Goal: Information Seeking & Learning: Learn about a topic

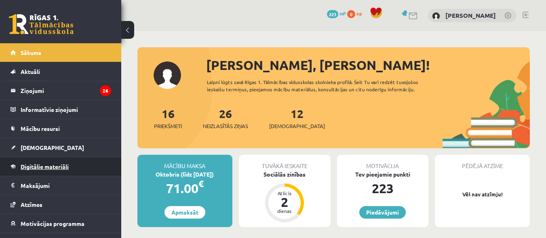
click at [61, 162] on link "Digitālie materiāli" at bounding box center [61, 166] width 101 height 19
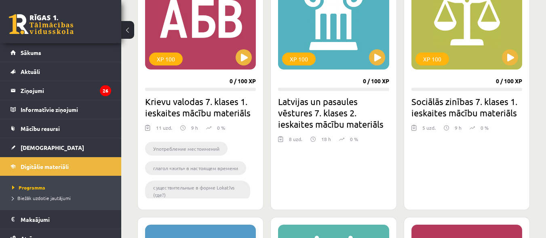
scroll to position [1087, 0]
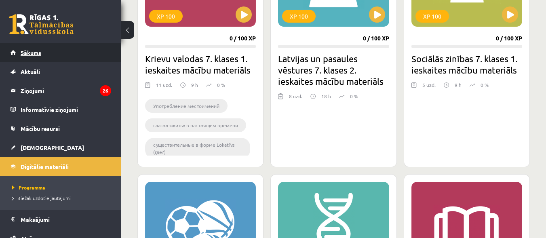
click at [38, 53] on span "Sākums" at bounding box center [31, 52] width 21 height 7
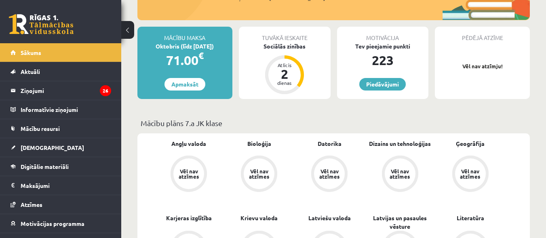
scroll to position [135, 0]
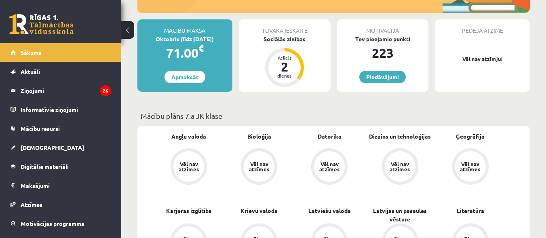
click at [288, 73] on div "dienas" at bounding box center [285, 75] width 24 height 5
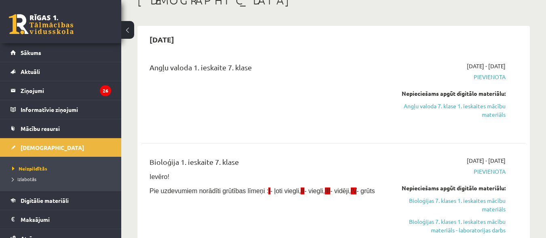
scroll to position [27, 0]
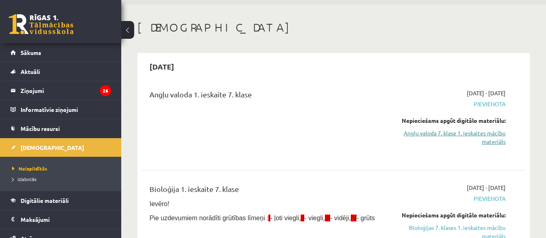
click at [491, 135] on link "Angļu valoda 7. klase 1. ieskaites mācību materiāls" at bounding box center [450, 137] width 111 height 17
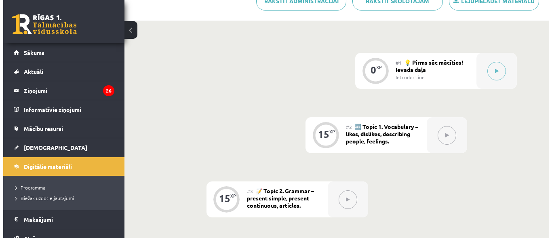
scroll to position [197, 0]
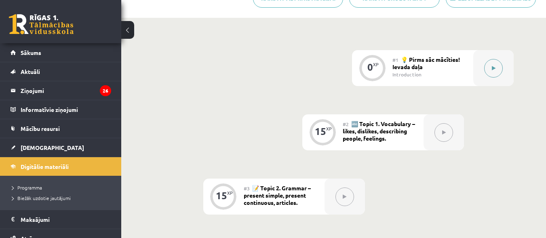
click at [495, 71] on button at bounding box center [494, 68] width 19 height 19
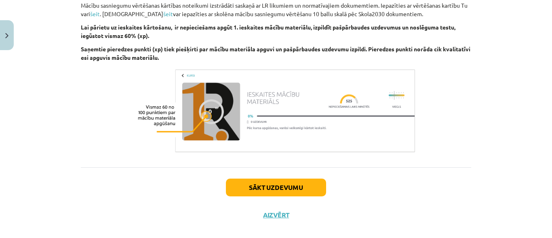
scroll to position [546, 0]
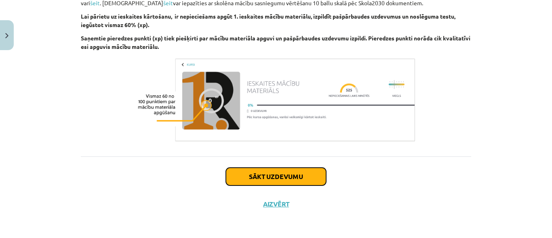
click at [281, 176] on button "Sākt uzdevumu" at bounding box center [276, 177] width 100 height 18
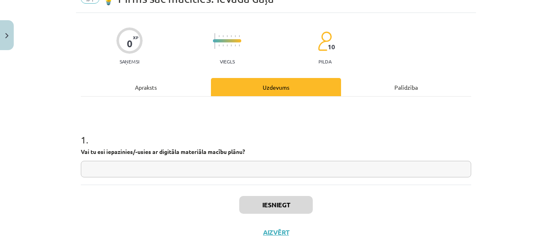
scroll to position [20, 0]
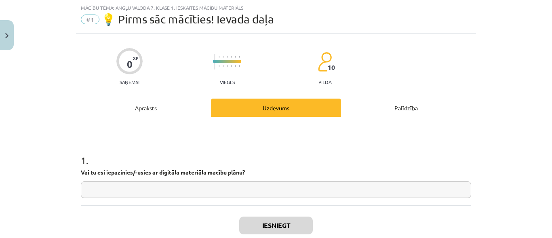
click at [278, 187] on input "text" at bounding box center [276, 190] width 391 height 17
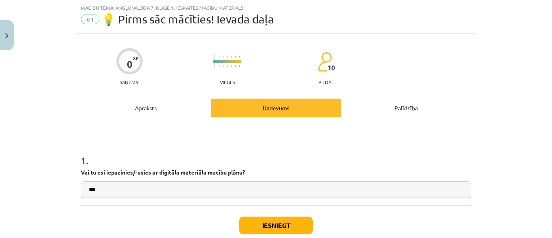
type input "**"
click at [279, 225] on button "Iesniegt" at bounding box center [276, 226] width 74 height 18
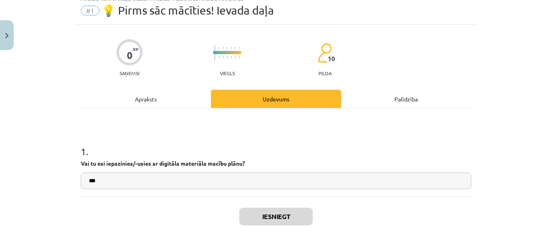
scroll to position [34, 0]
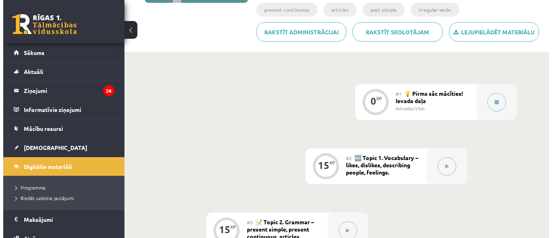
scroll to position [131, 0]
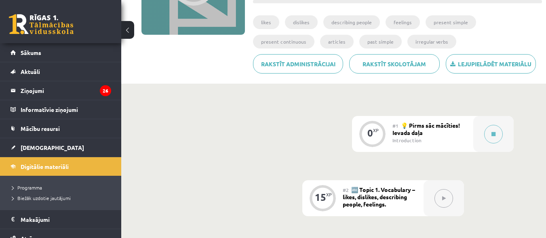
click at [456, 135] on div "#1 💡 Pirms sāc mācīties! Ievada daļa Introduction" at bounding box center [433, 134] width 81 height 36
click at [491, 131] on button at bounding box center [494, 134] width 19 height 19
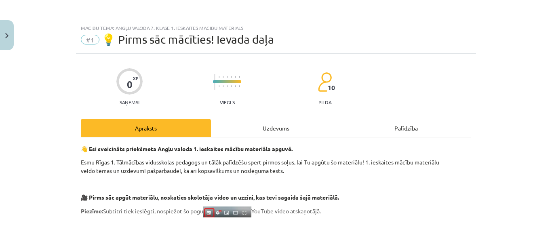
click at [274, 129] on div "Uzdevums" at bounding box center [276, 128] width 130 height 18
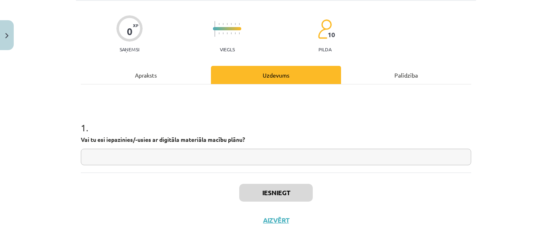
scroll to position [57, 0]
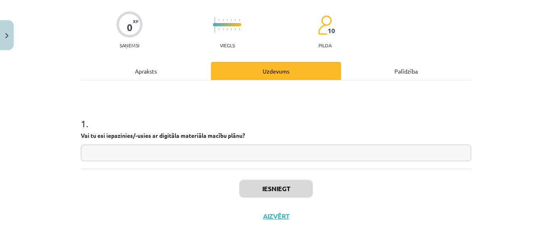
click at [342, 152] on input "text" at bounding box center [276, 153] width 391 height 17
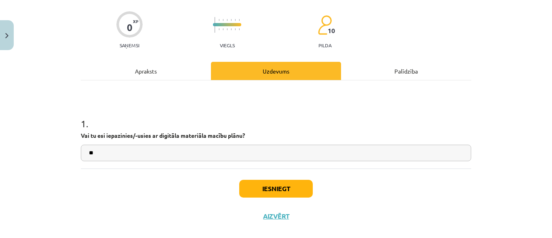
type input "**"
click at [283, 183] on button "Iesniegt" at bounding box center [276, 189] width 74 height 18
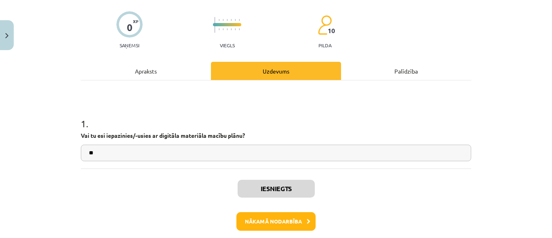
click at [127, 34] on div at bounding box center [129, 24] width 26 height 26
click at [325, 43] on p "pilda" at bounding box center [325, 45] width 13 height 6
click at [401, 71] on div "Palīdzība" at bounding box center [406, 71] width 130 height 18
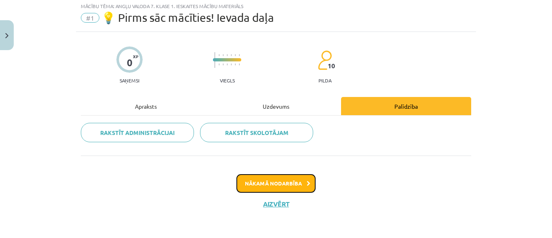
click at [307, 182] on icon at bounding box center [309, 183] width 4 height 5
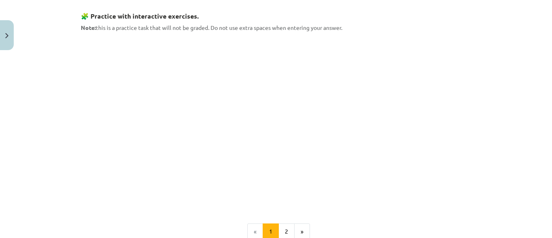
scroll to position [433, 0]
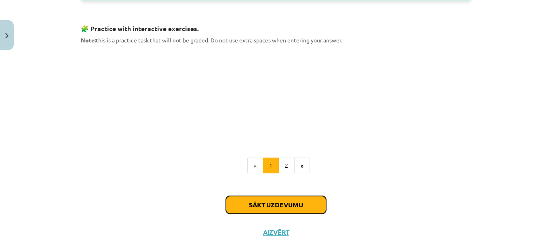
click at [286, 206] on button "Sākt uzdevumu" at bounding box center [276, 205] width 100 height 18
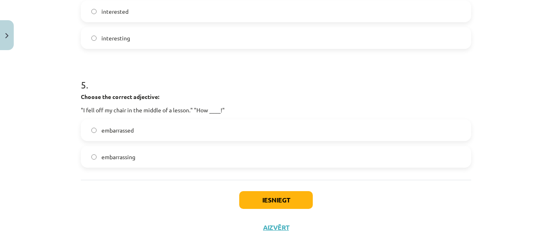
scroll to position [609, 0]
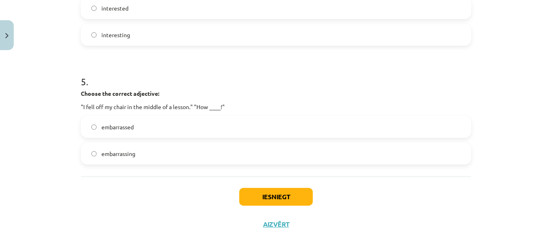
click at [288, 193] on button "Iesniegt" at bounding box center [276, 197] width 74 height 18
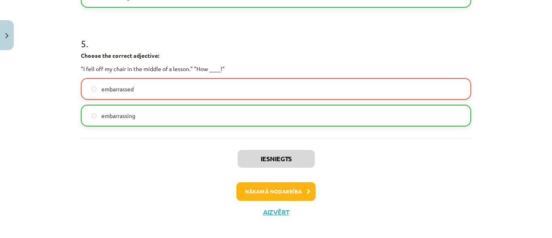
scroll to position [579, 0]
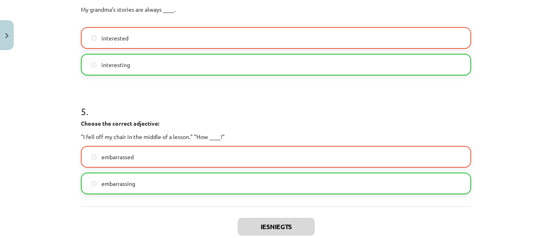
click at [92, 178] on label "embarrassing" at bounding box center [276, 184] width 389 height 20
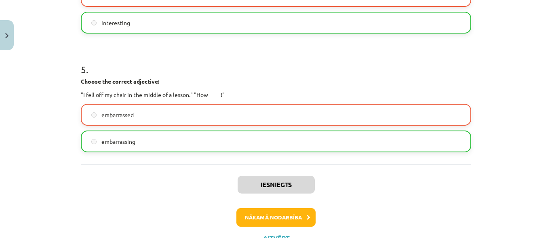
scroll to position [655, 0]
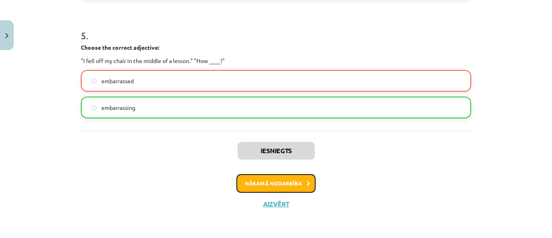
click at [301, 178] on button "Nākamā nodarbība" at bounding box center [276, 183] width 79 height 19
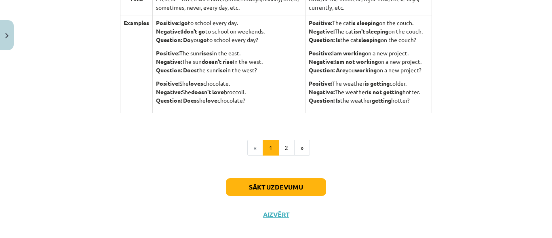
scroll to position [874, 0]
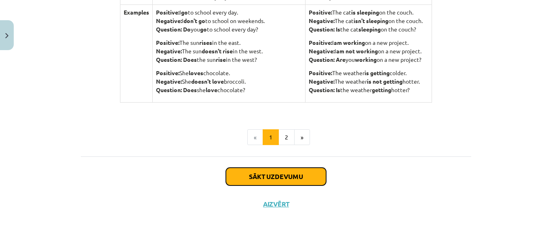
click at [307, 176] on button "Sākt uzdevumu" at bounding box center [276, 177] width 100 height 18
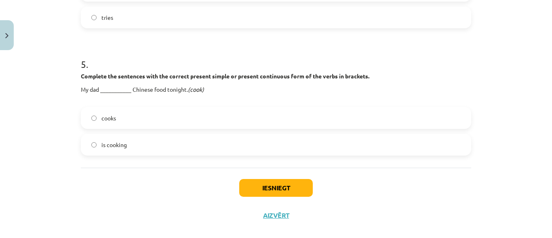
scroll to position [637, 0]
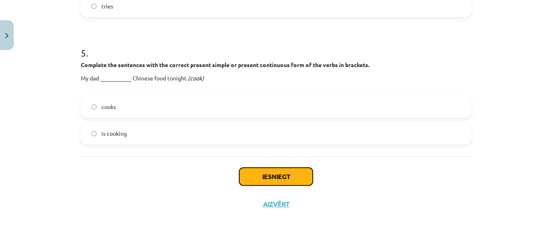
click at [289, 176] on button "Iesniegt" at bounding box center [276, 177] width 74 height 18
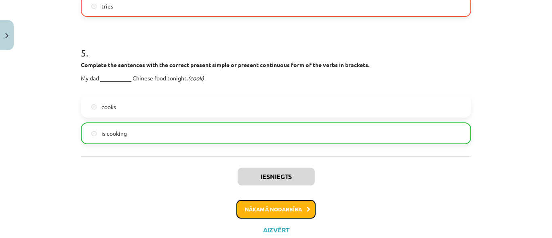
click at [295, 209] on button "Nākamā nodarbība" at bounding box center [276, 209] width 79 height 19
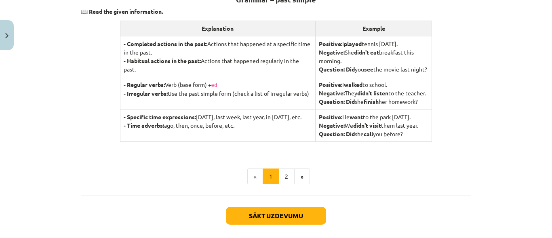
scroll to position [162, 0]
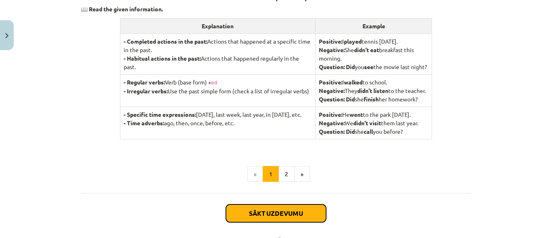
click at [294, 222] on button "Sākt uzdevumu" at bounding box center [276, 214] width 100 height 18
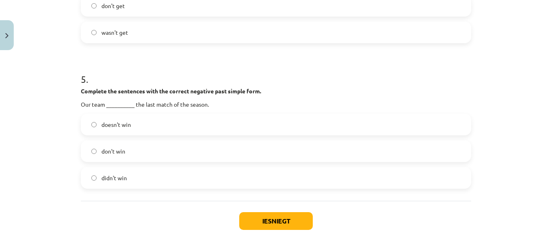
scroll to position [693, 0]
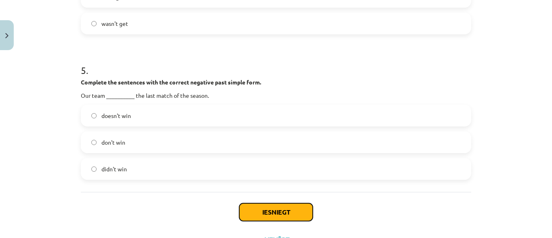
click at [280, 211] on button "Iesniegt" at bounding box center [276, 212] width 74 height 18
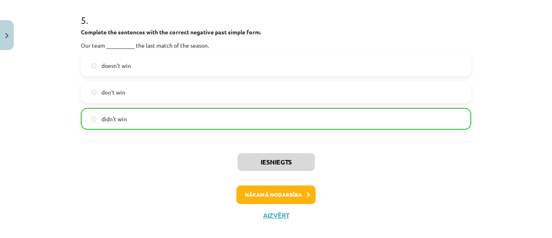
scroll to position [754, 0]
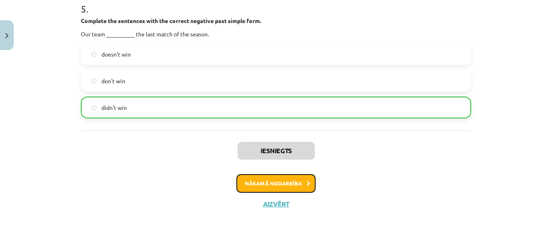
click at [296, 182] on button "Nākamā nodarbība" at bounding box center [276, 183] width 79 height 19
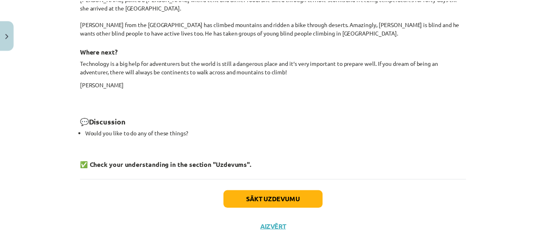
scroll to position [868, 0]
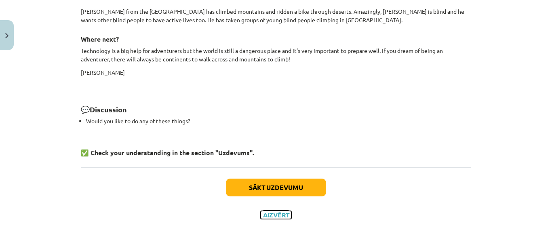
click at [271, 211] on button "Aizvērt" at bounding box center [276, 215] width 31 height 8
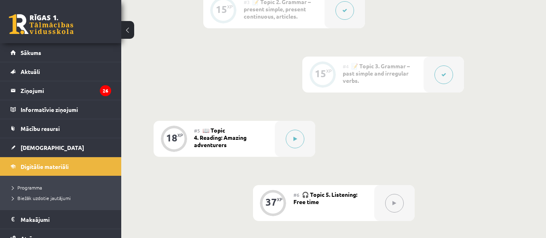
scroll to position [420, 0]
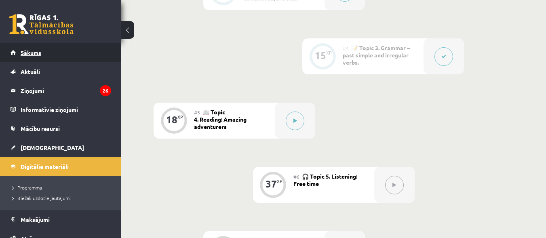
click at [49, 55] on link "Sākums" at bounding box center [61, 52] width 101 height 19
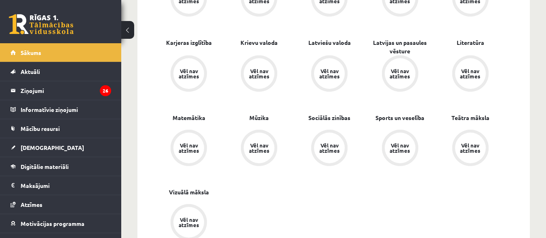
scroll to position [256, 0]
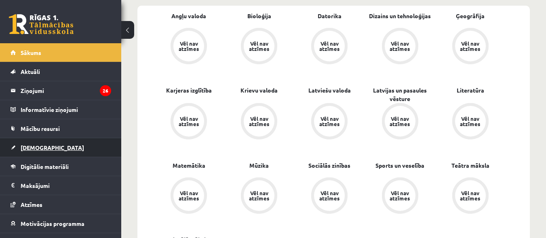
click at [44, 149] on span "[DEMOGRAPHIC_DATA]" at bounding box center [52, 147] width 63 height 7
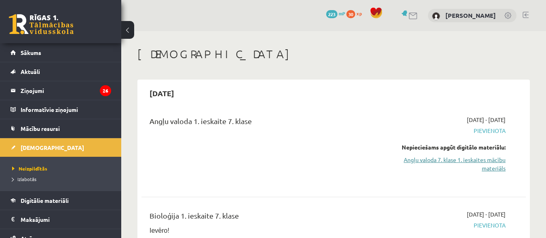
click at [489, 163] on link "Angļu valoda 7. klase 1. ieskaites mācību materiāls" at bounding box center [450, 164] width 111 height 17
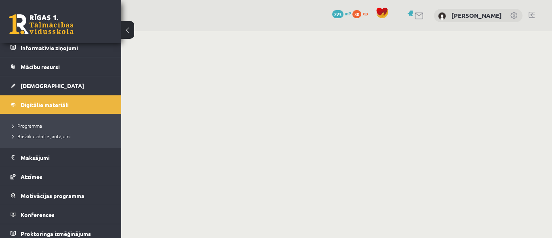
scroll to position [67, 0]
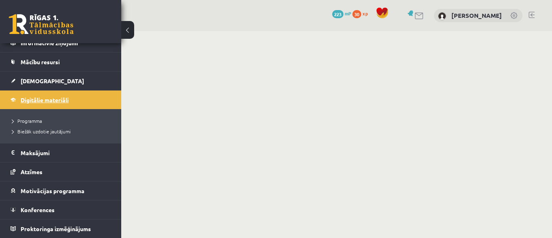
click at [70, 99] on link "Digitālie materiāli" at bounding box center [61, 100] width 101 height 19
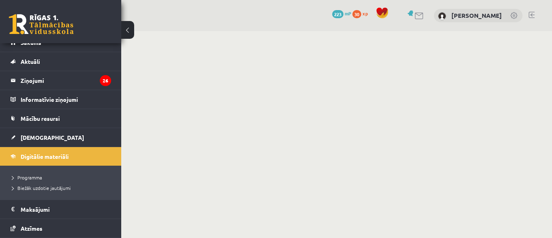
scroll to position [0, 0]
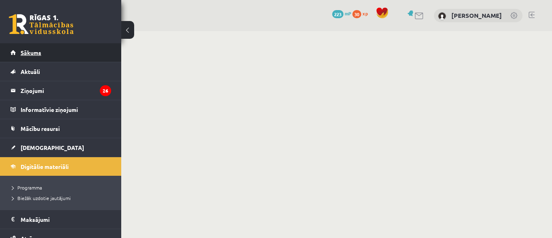
click at [29, 48] on link "Sākums" at bounding box center [61, 52] width 101 height 19
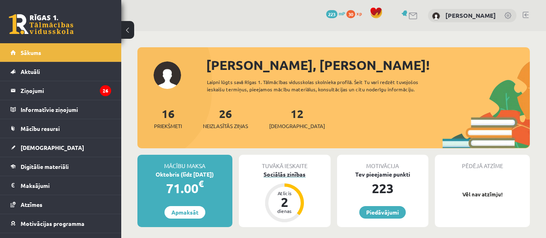
click at [286, 214] on div "Atlicis 2 dienas" at bounding box center [285, 203] width 32 height 32
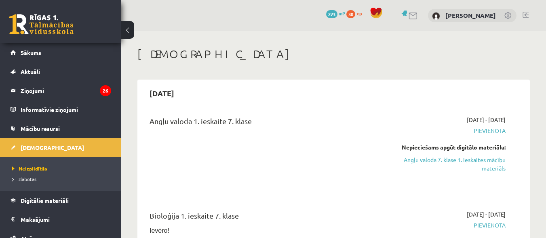
drag, startPoint x: 0, startPoint y: 0, endPoint x: 333, endPoint y: 85, distance: 343.4
click at [333, 85] on div "2025-10-15" at bounding box center [334, 93] width 385 height 19
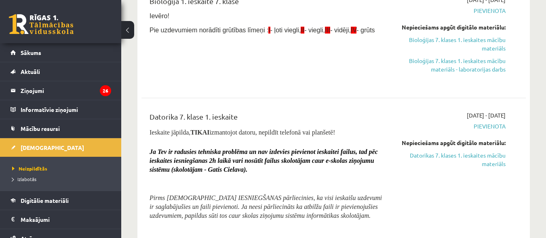
scroll to position [148, 0]
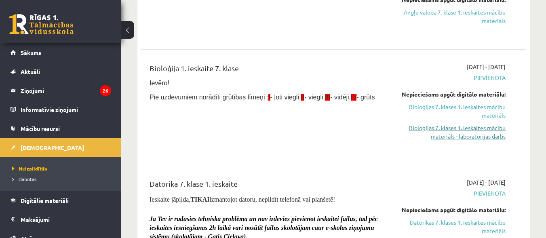
click at [477, 133] on link "Bioloģijas 7. klases 1. ieskaites mācību materiāls - laboratorijas darbs" at bounding box center [450, 132] width 111 height 17
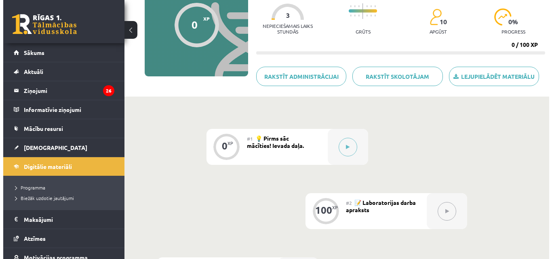
scroll to position [92, 0]
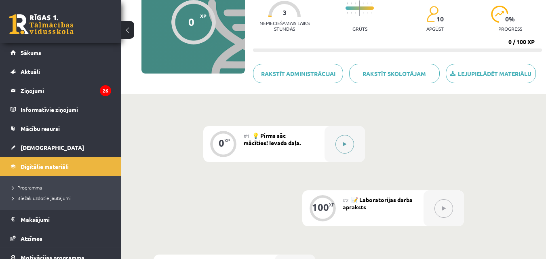
click at [346, 144] on icon at bounding box center [345, 144] width 4 height 5
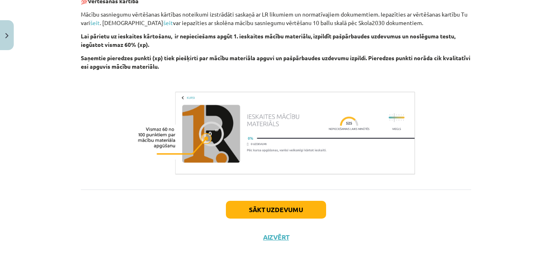
scroll to position [313, 0]
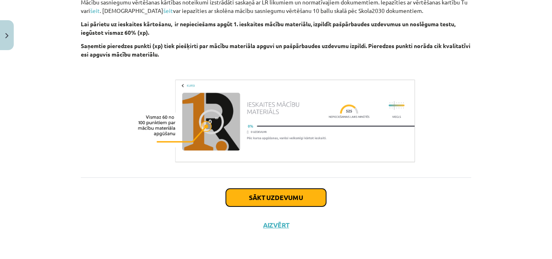
click at [300, 196] on button "Sākt uzdevumu" at bounding box center [276, 198] width 100 height 18
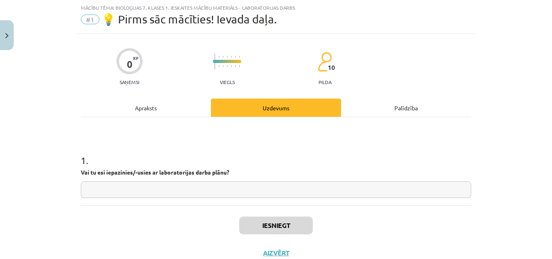
click at [281, 198] on input "text" at bounding box center [276, 190] width 391 height 17
type input "*"
type input "**"
click at [277, 224] on button "Iesniegt" at bounding box center [276, 226] width 74 height 18
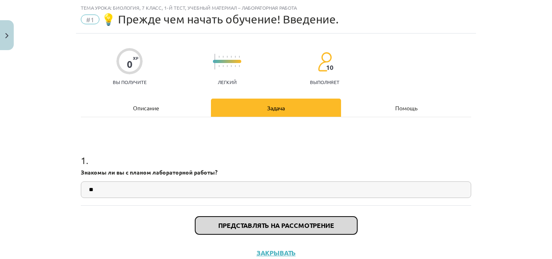
click at [274, 225] on font "Представлять на рассмотрение" at bounding box center [276, 225] width 116 height 8
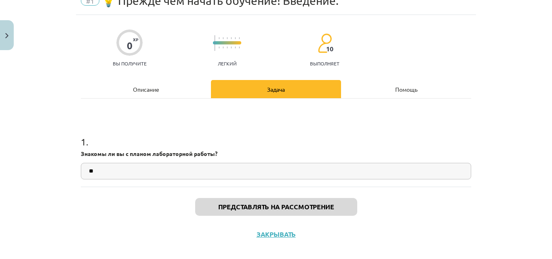
scroll to position [38, 0]
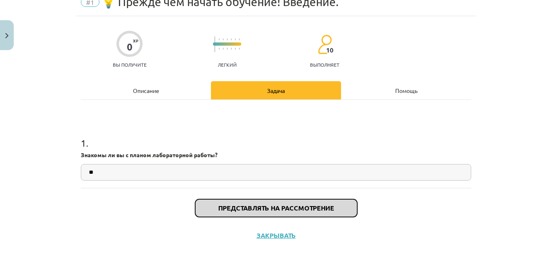
click at [284, 210] on font "Представлять на рассмотрение" at bounding box center [276, 208] width 116 height 8
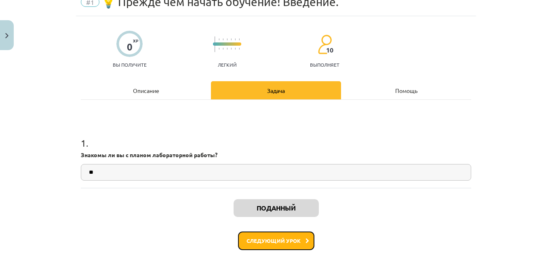
click at [301, 238] on button "Следующий урок" at bounding box center [276, 241] width 76 height 19
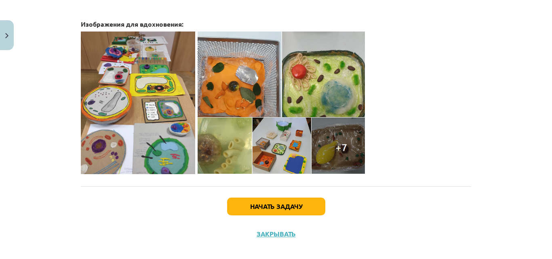
scroll to position [326, 0]
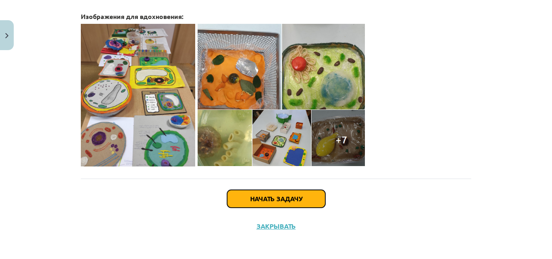
click at [292, 195] on font "Начать задачу" at bounding box center [276, 199] width 52 height 8
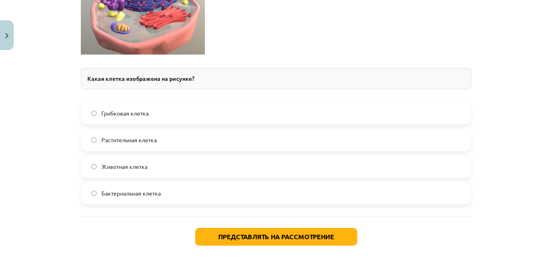
scroll to position [1242, 0]
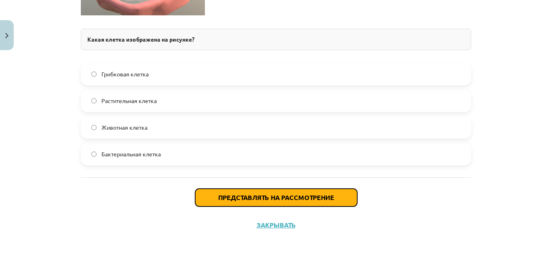
click at [287, 199] on font "Представлять на рассмотрение" at bounding box center [276, 197] width 116 height 8
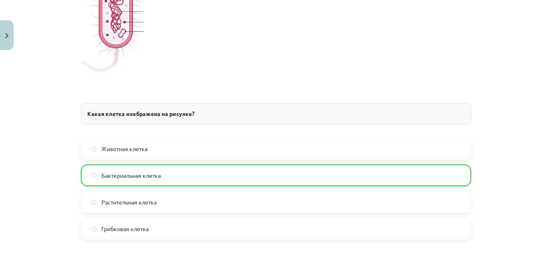
scroll to position [1267, 0]
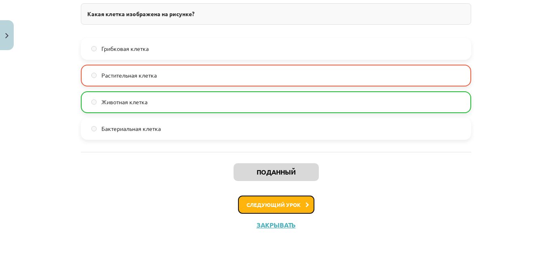
click at [298, 205] on button "Следующий урок" at bounding box center [276, 205] width 76 height 19
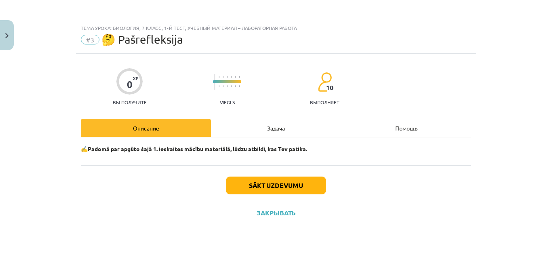
scroll to position [0, 0]
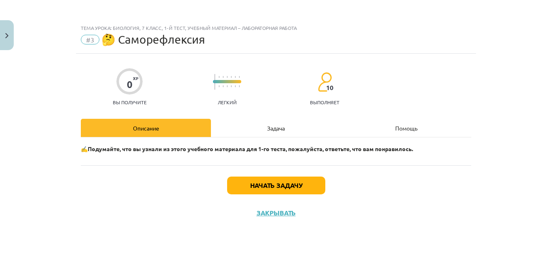
click at [217, 157] on div "✍️Подумайте, что вы узнали из этого учебного материала для 1-го теста, пожалуйс…" at bounding box center [276, 152] width 391 height 28
click at [251, 183] on font "Начать задачу" at bounding box center [276, 185] width 52 height 8
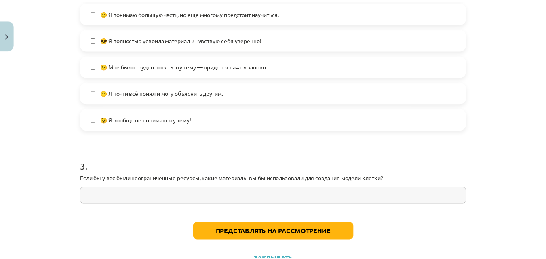
scroll to position [351, 0]
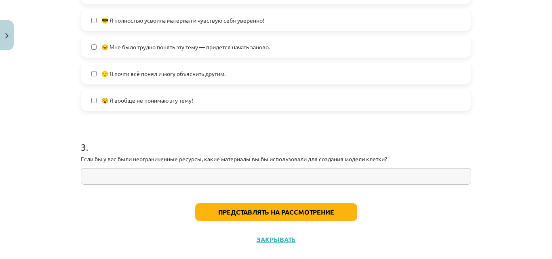
click at [352, 178] on input "text" at bounding box center [276, 176] width 391 height 17
type input "*"
type input "**********"
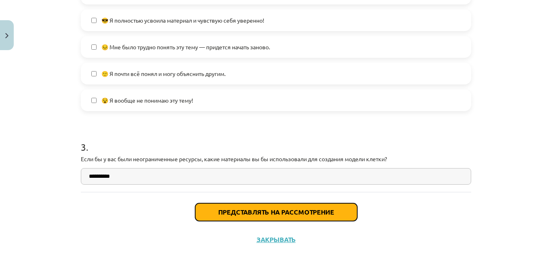
click at [315, 209] on font "Представлять на рассмотрение" at bounding box center [276, 212] width 116 height 8
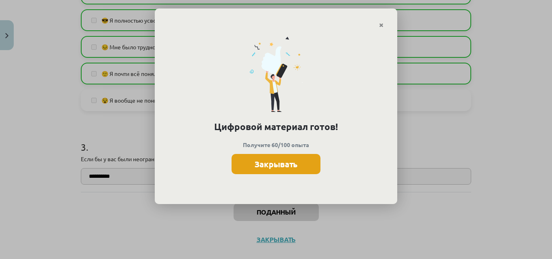
click at [288, 162] on font "Закрывать" at bounding box center [276, 164] width 43 height 11
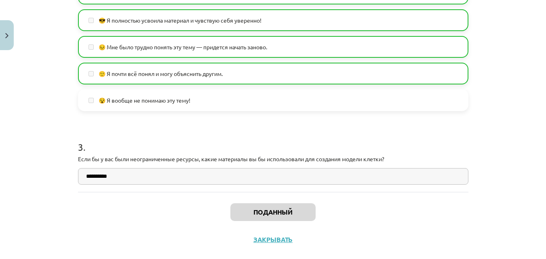
scroll to position [213, 0]
click at [274, 238] on font "Закрывать" at bounding box center [273, 239] width 39 height 8
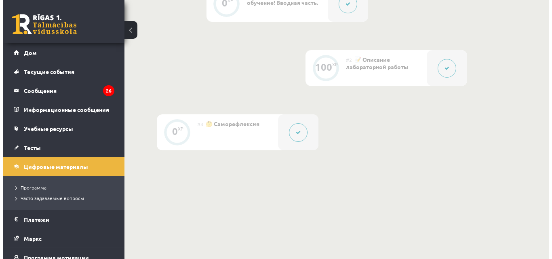
scroll to position [235, 0]
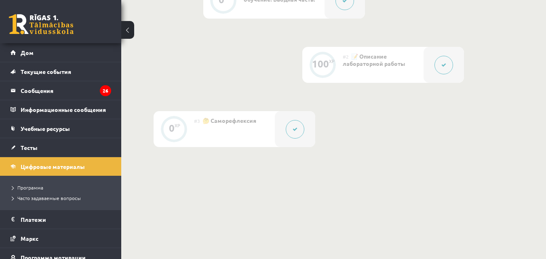
click at [444, 63] on icon at bounding box center [444, 65] width 5 height 5
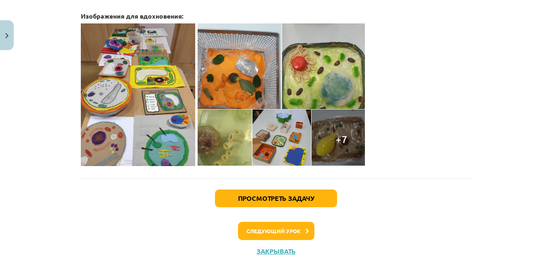
scroll to position [332, 0]
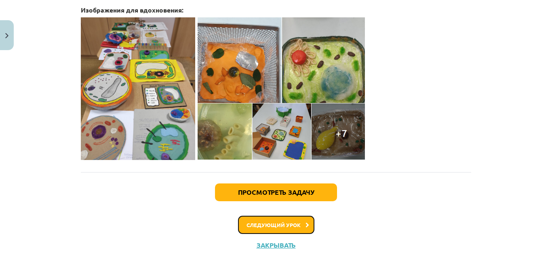
click at [301, 221] on button "Следующий урок" at bounding box center [276, 225] width 76 height 19
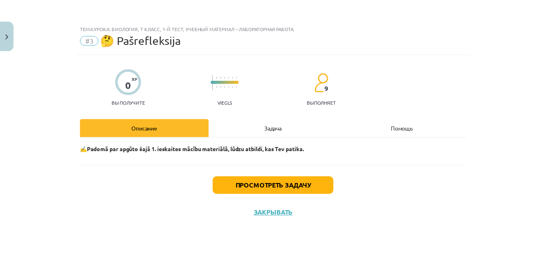
scroll to position [0, 0]
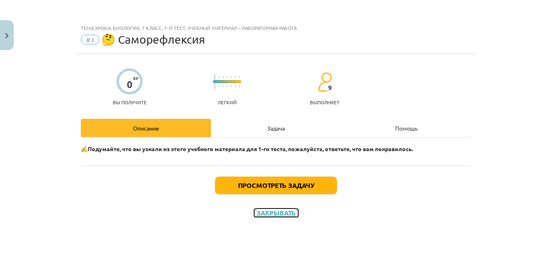
click at [279, 213] on font "Закрывать" at bounding box center [276, 213] width 39 height 8
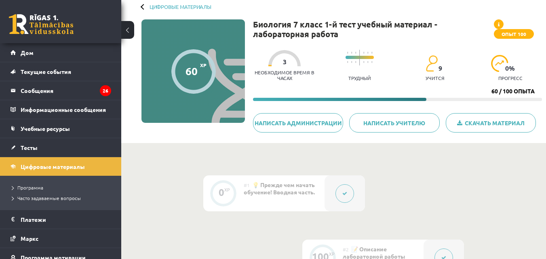
scroll to position [42, 0]
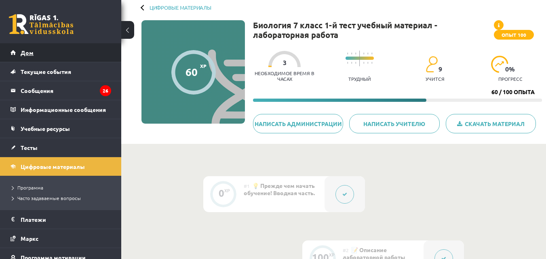
click at [39, 57] on link "Дом" at bounding box center [61, 52] width 101 height 19
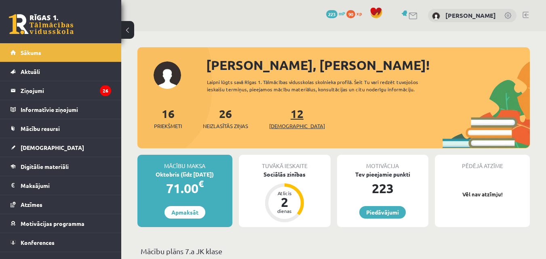
click at [288, 126] on span "[DEMOGRAPHIC_DATA]" at bounding box center [297, 126] width 56 height 8
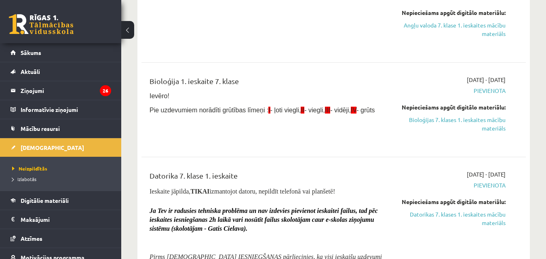
scroll to position [98, 0]
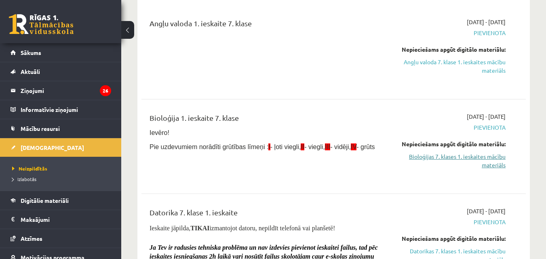
click at [495, 158] on link "Bioloģijas 7. klases 1. ieskaites mācību materiāls" at bounding box center [450, 160] width 111 height 17
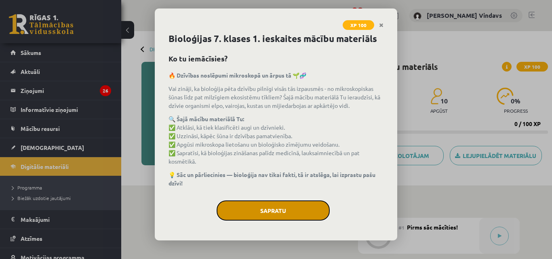
click at [284, 207] on button "Sapratu" at bounding box center [273, 211] width 113 height 20
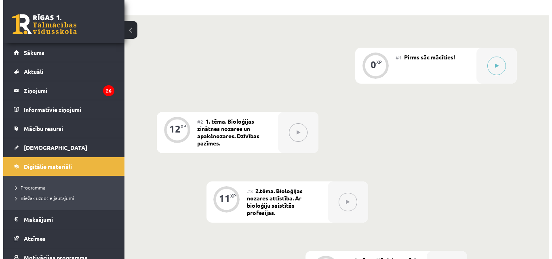
scroll to position [175, 0]
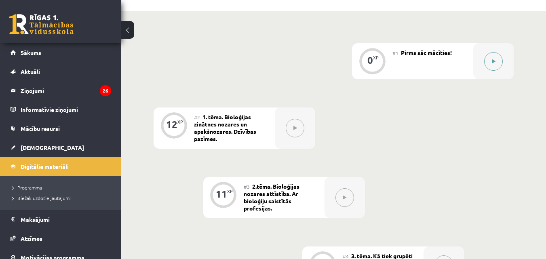
click at [496, 63] on button at bounding box center [494, 61] width 19 height 19
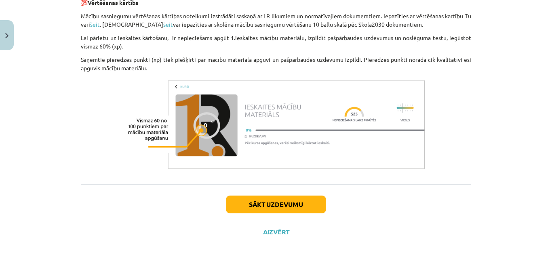
scroll to position [625, 0]
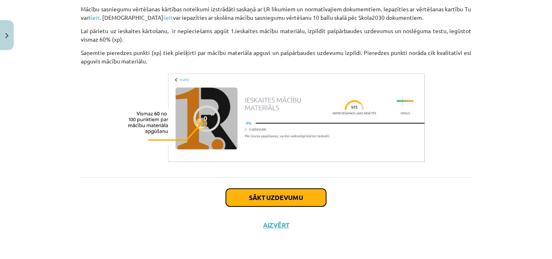
click at [301, 199] on button "Sākt uzdevumu" at bounding box center [276, 198] width 100 height 18
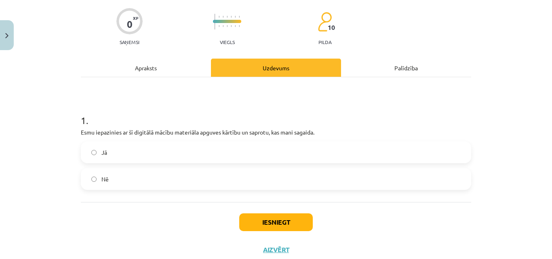
scroll to position [70, 0]
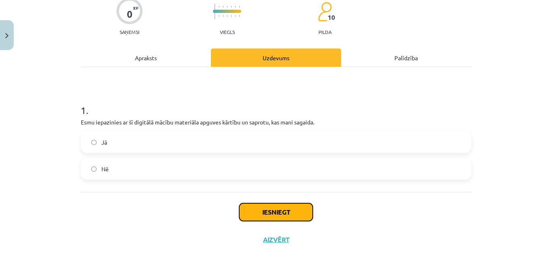
click at [288, 214] on button "Iesniegt" at bounding box center [276, 212] width 74 height 18
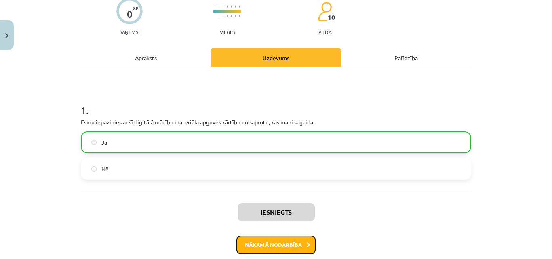
click at [283, 243] on button "Nākamā nodarbība" at bounding box center [276, 245] width 79 height 19
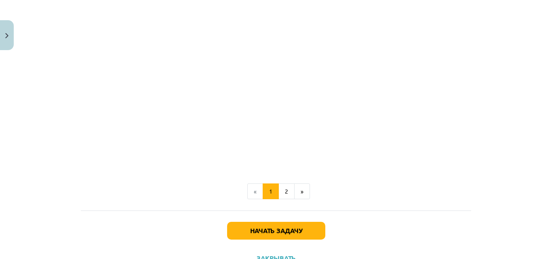
scroll to position [636, 0]
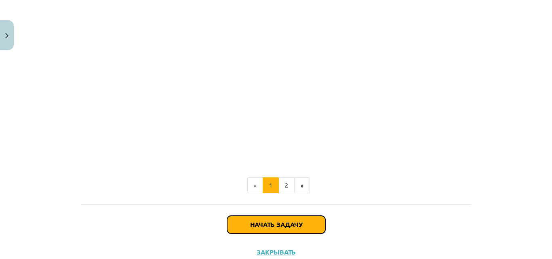
click at [304, 225] on button "Начать задачу" at bounding box center [276, 225] width 98 height 18
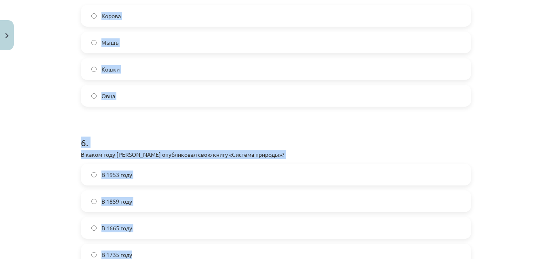
scroll to position [882, 0]
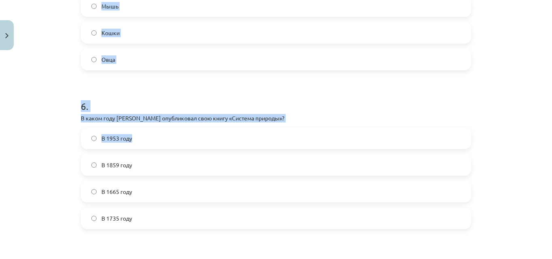
drag, startPoint x: 520, startPoint y: 162, endPoint x: 481, endPoint y: 129, distance: 51.1
click at [481, 129] on div "Тема обучения: Биология, 7 класс, учебный материал для 1-го теста #2 Тема 1. Ра…" at bounding box center [276, 129] width 552 height 259
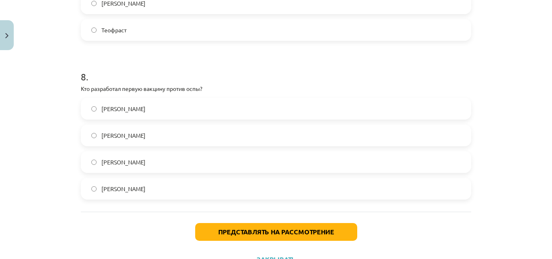
scroll to position [1252, 0]
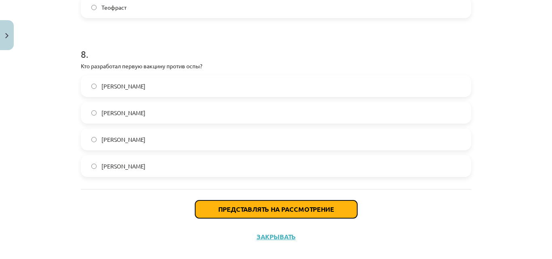
click at [267, 205] on button "Представлять на рассмотрение" at bounding box center [276, 210] width 162 height 18
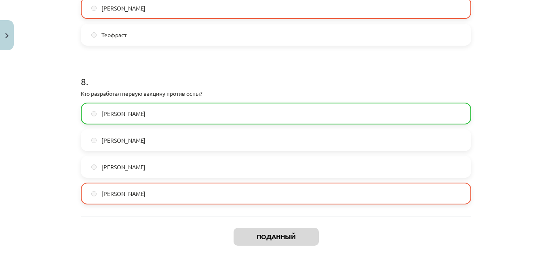
scroll to position [1290, 0]
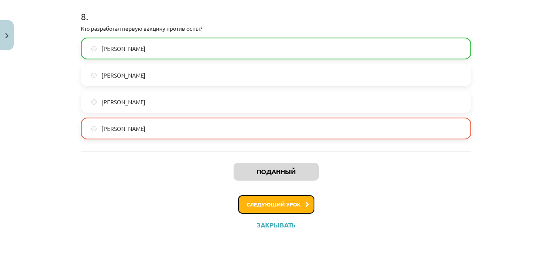
click at [306, 202] on icon at bounding box center [308, 204] width 4 height 5
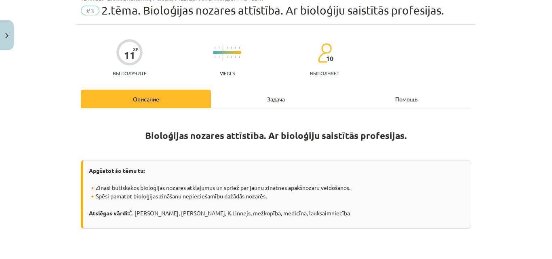
scroll to position [20, 0]
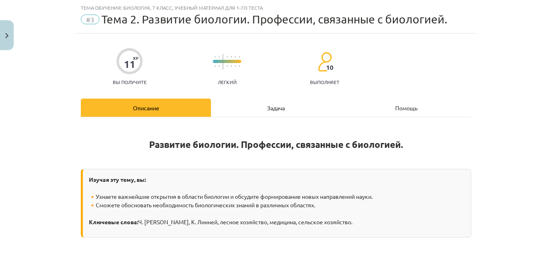
click at [275, 109] on font "Задача" at bounding box center [276, 107] width 18 height 7
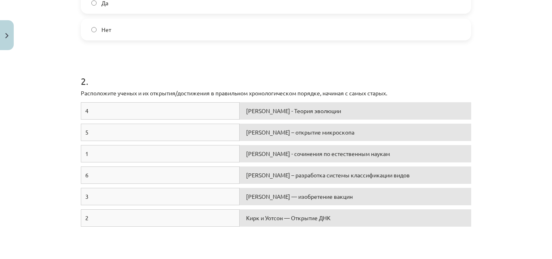
scroll to position [208, 0]
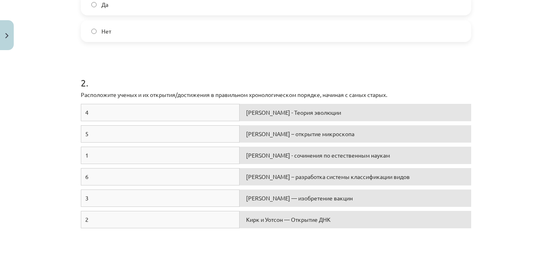
click at [177, 157] on div "1" at bounding box center [160, 155] width 159 height 17
click at [246, 220] on font "Кирк и Уотсон — Открытие ДНК" at bounding box center [288, 219] width 85 height 7
click at [125, 114] on div "4" at bounding box center [160, 112] width 159 height 17
click at [138, 108] on div "4" at bounding box center [160, 112] width 159 height 17
drag, startPoint x: 194, startPoint y: 112, endPoint x: 259, endPoint y: 96, distance: 67.4
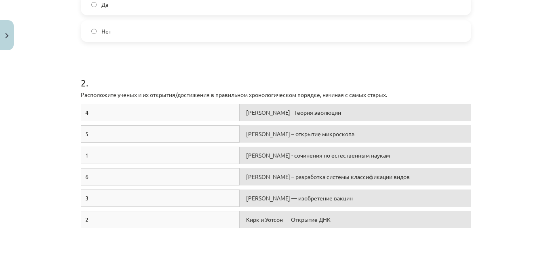
click at [259, 96] on div "2 . Расположите ученых и их открытия/достижения в правильном хронологическом по…" at bounding box center [276, 140] width 391 height 186
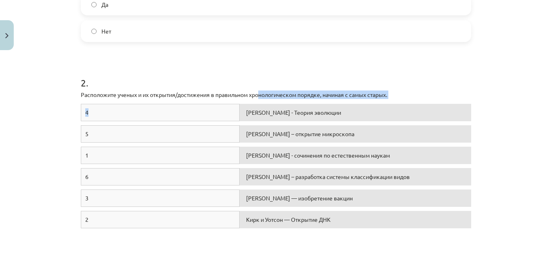
click at [320, 115] on font "Чарльз Дарвин - Теория эволюции" at bounding box center [293, 112] width 95 height 7
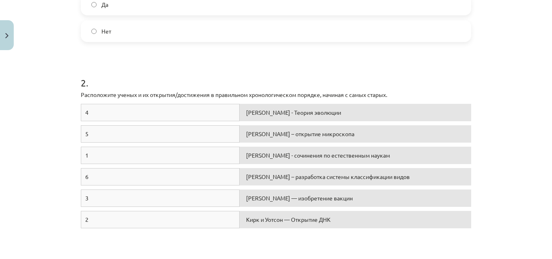
drag, startPoint x: 320, startPoint y: 115, endPoint x: 422, endPoint y: 58, distance: 116.8
click at [422, 58] on div "2 . Расположите ученых и их открытия/достижения в правильном хронологическом по…" at bounding box center [276, 140] width 391 height 186
click at [451, 121] on div "Чарльз Дарвин - Теория эволюции" at bounding box center [356, 112] width 232 height 17
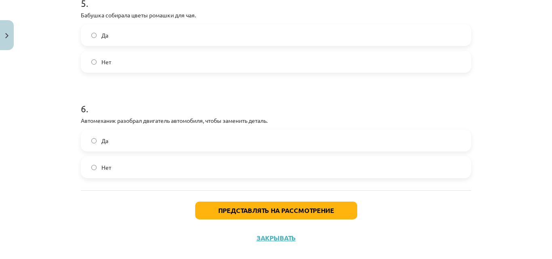
scroll to position [690, 0]
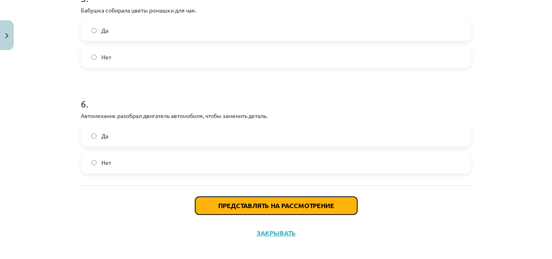
click at [322, 206] on font "Представлять на рассмотрение" at bounding box center [276, 205] width 116 height 8
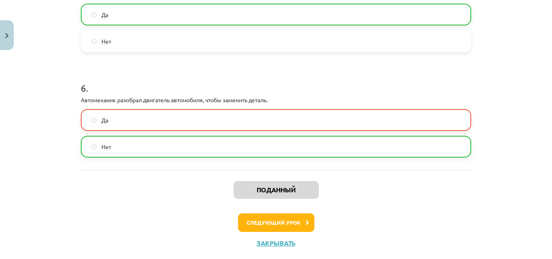
scroll to position [724, 0]
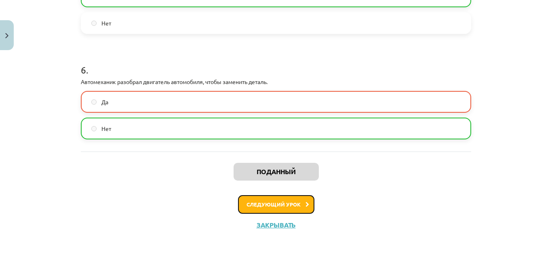
click at [292, 202] on font "Следующий урок" at bounding box center [274, 204] width 54 height 7
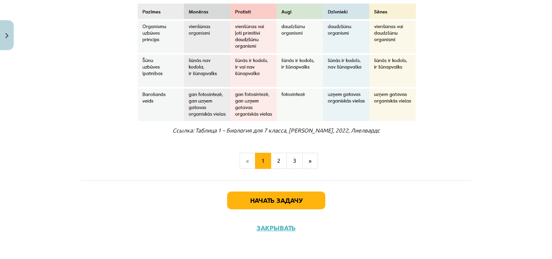
scroll to position [722, 0]
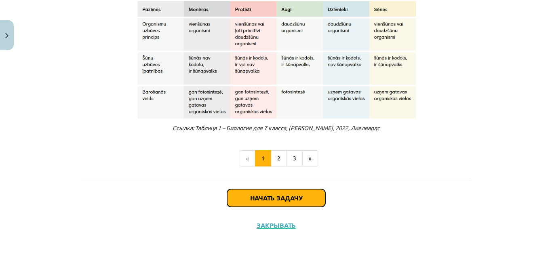
click at [301, 199] on button "Начать задачу" at bounding box center [276, 198] width 98 height 18
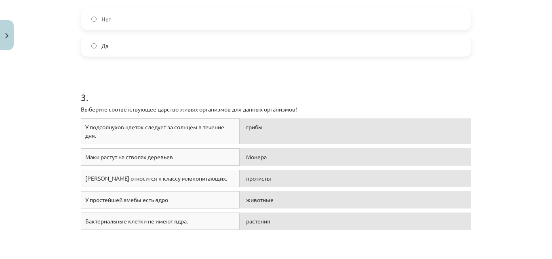
scroll to position [356, 0]
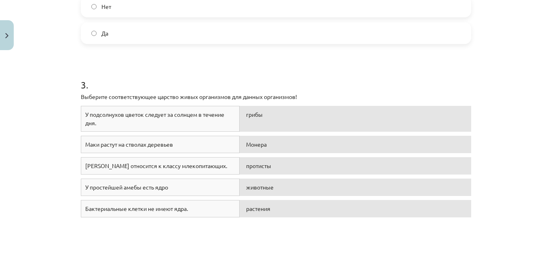
click at [211, 123] on div "У подсолнухов цветок следует за солнцем в течение дня." at bounding box center [160, 119] width 159 height 26
click at [260, 211] on font "растения" at bounding box center [258, 208] width 24 height 7
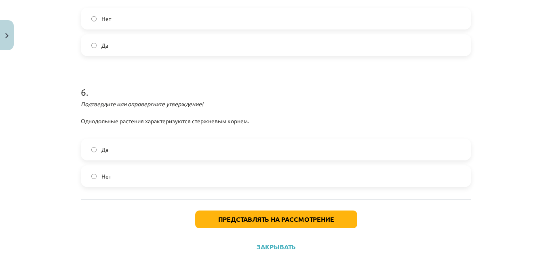
scroll to position [785, 0]
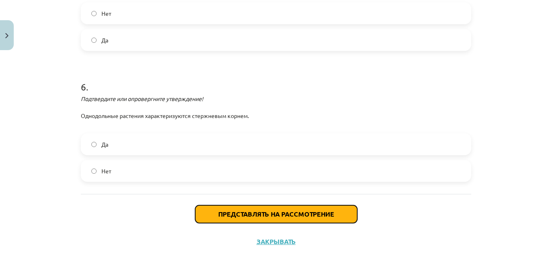
click at [264, 212] on font "Представлять на рассмотрение" at bounding box center [276, 214] width 116 height 8
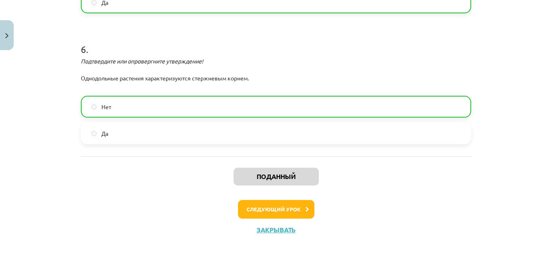
scroll to position [828, 0]
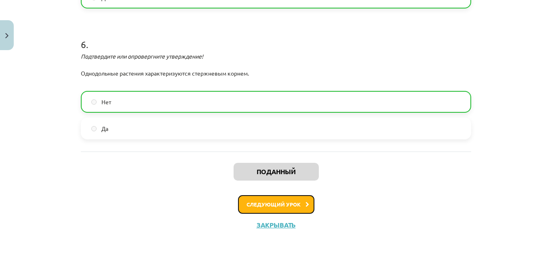
click at [298, 203] on button "Следующий урок" at bounding box center [276, 204] width 76 height 19
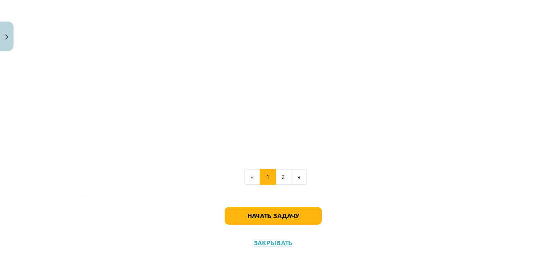
scroll to position [341, 0]
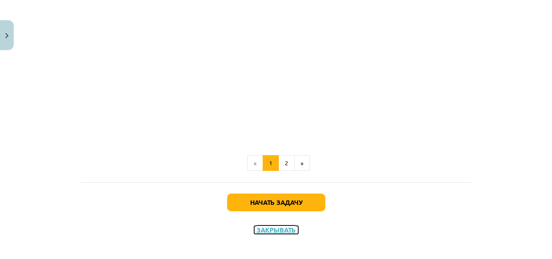
click at [282, 232] on font "Закрывать" at bounding box center [276, 230] width 39 height 8
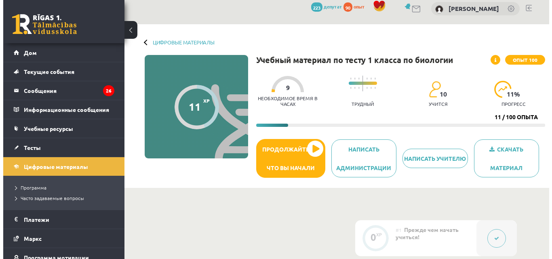
scroll to position [0, 0]
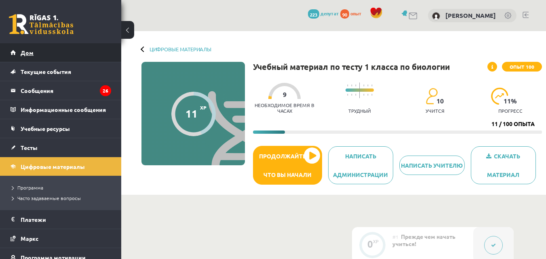
click at [29, 53] on font "Дом" at bounding box center [27, 52] width 13 height 7
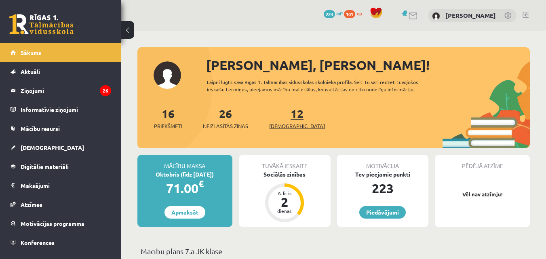
click at [287, 125] on span "[DEMOGRAPHIC_DATA]" at bounding box center [297, 126] width 56 height 8
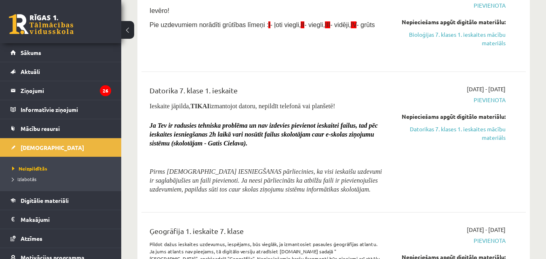
scroll to position [244, 0]
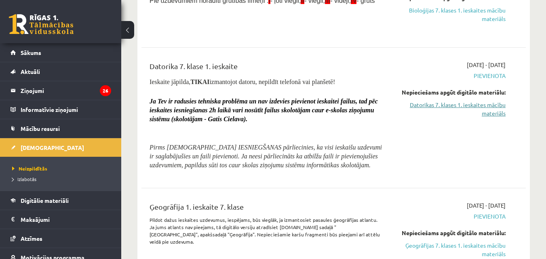
click at [476, 106] on link "Datorikas 7. klases 1. ieskaites mācību materiāls" at bounding box center [450, 109] width 111 height 17
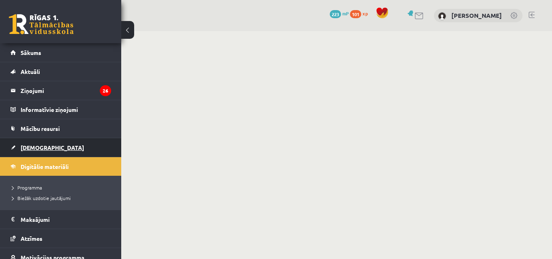
click at [37, 148] on span "[DEMOGRAPHIC_DATA]" at bounding box center [52, 147] width 63 height 7
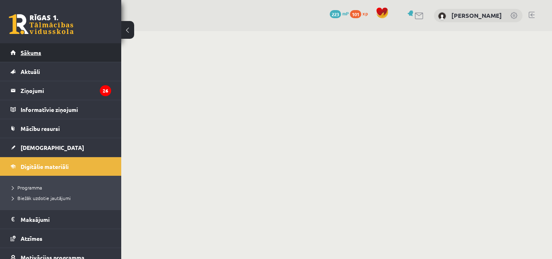
click at [34, 49] on span "Sākums" at bounding box center [31, 52] width 21 height 7
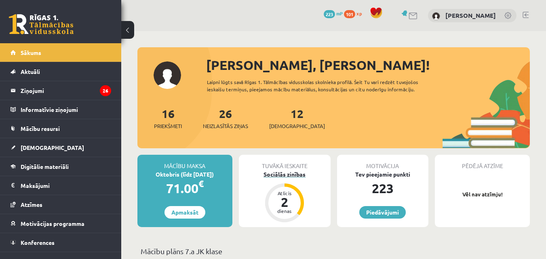
click at [289, 175] on div "Sociālās zinības" at bounding box center [285, 174] width 92 height 8
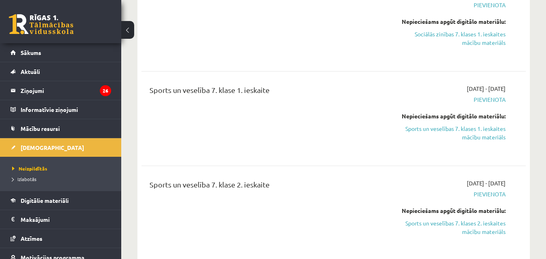
scroll to position [929, 0]
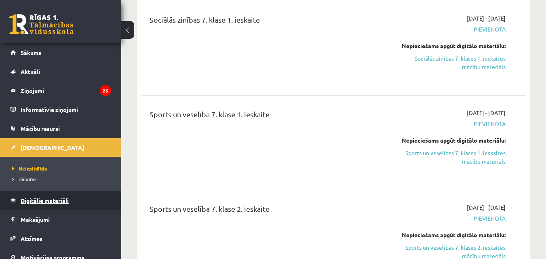
click at [52, 200] on span "Digitālie materiāli" at bounding box center [45, 200] width 48 height 7
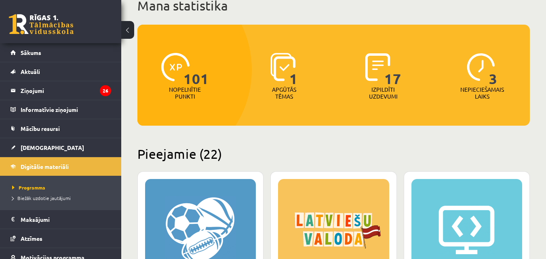
scroll to position [21, 0]
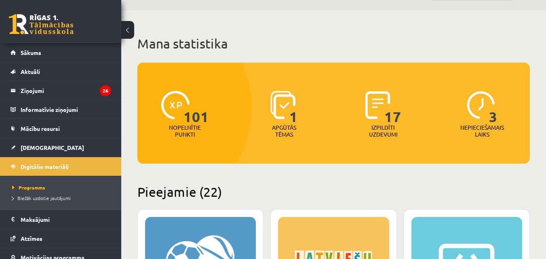
click at [483, 128] on p "Nepieciešamais laiks" at bounding box center [483, 131] width 44 height 14
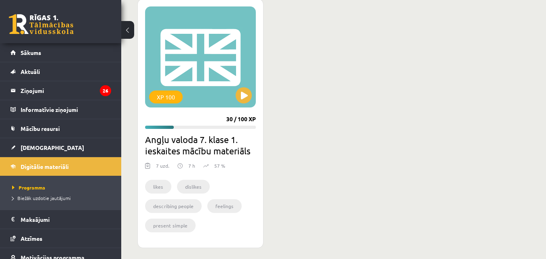
scroll to position [2011, 0]
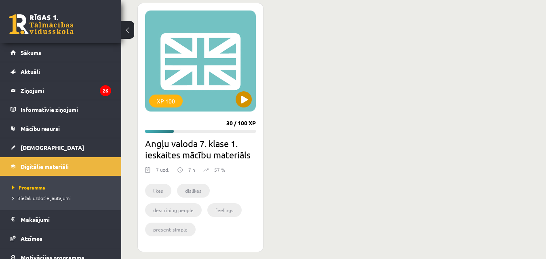
click at [221, 94] on div "XP 100" at bounding box center [200, 61] width 111 height 101
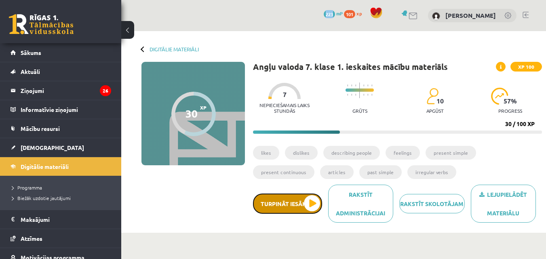
click at [310, 203] on button "Turpināt iesākto" at bounding box center [287, 204] width 69 height 20
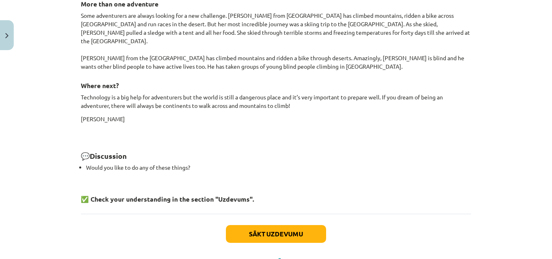
scroll to position [818, 0]
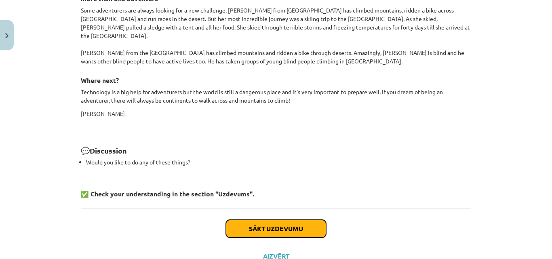
click at [288, 221] on button "Sākt uzdevumu" at bounding box center [276, 229] width 100 height 18
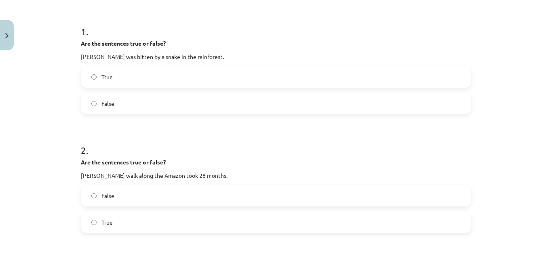
scroll to position [152, 0]
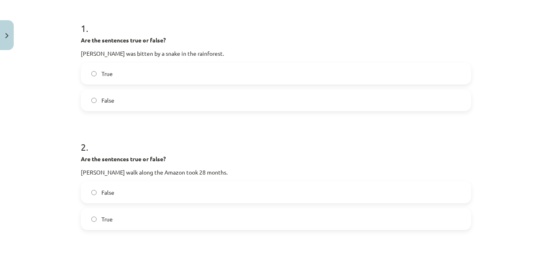
click at [93, 195] on label "False" at bounding box center [276, 192] width 389 height 20
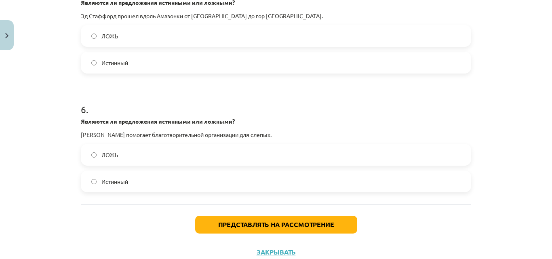
scroll to position [667, 0]
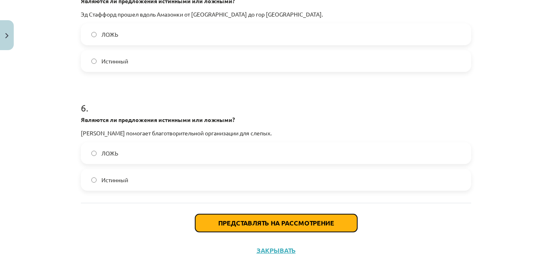
click at [286, 226] on font "Представлять на рассмотрение" at bounding box center [276, 223] width 116 height 8
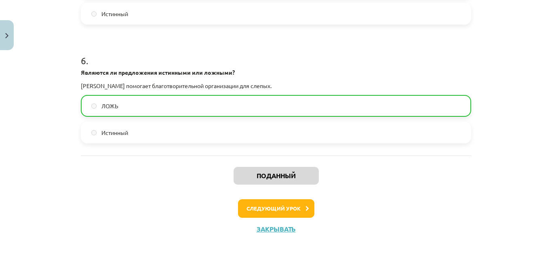
scroll to position [719, 0]
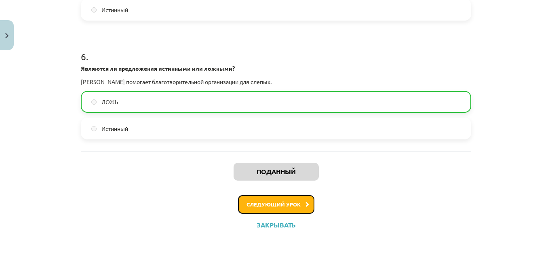
click at [279, 200] on button "Следующий урок" at bounding box center [276, 204] width 76 height 19
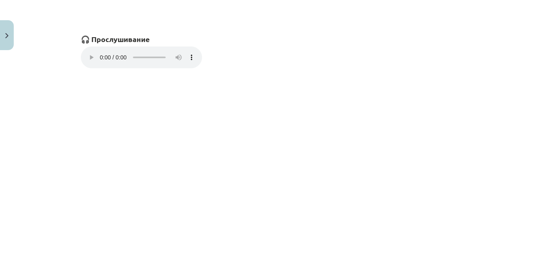
scroll to position [612, 0]
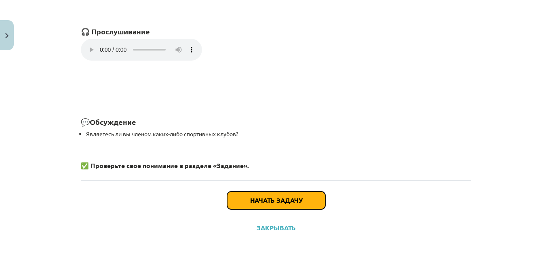
click at [266, 205] on font "Начать задачу" at bounding box center [276, 200] width 52 height 8
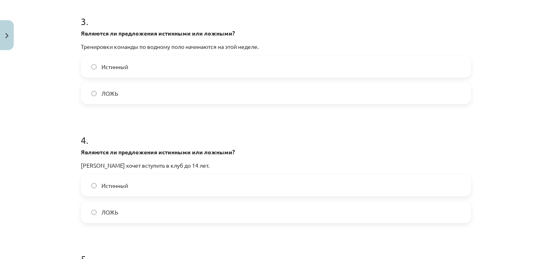
scroll to position [400, 0]
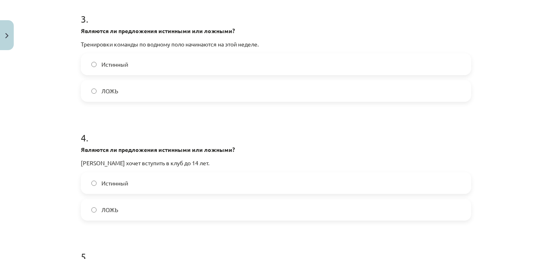
click at [91, 213] on label "ЛОЖЬ" at bounding box center [276, 210] width 389 height 20
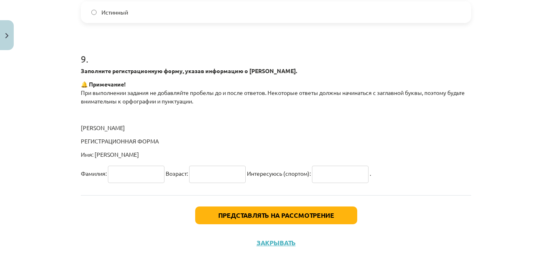
scroll to position [1075, 0]
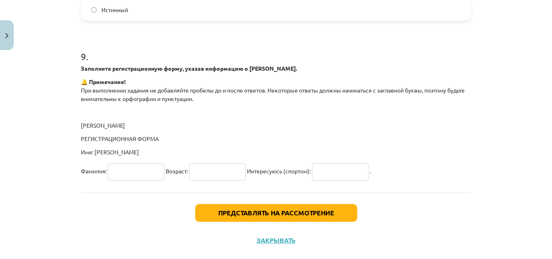
click at [203, 172] on input "text" at bounding box center [217, 171] width 57 height 17
type input "**"
click at [122, 168] on input "text" at bounding box center [136, 171] width 57 height 17
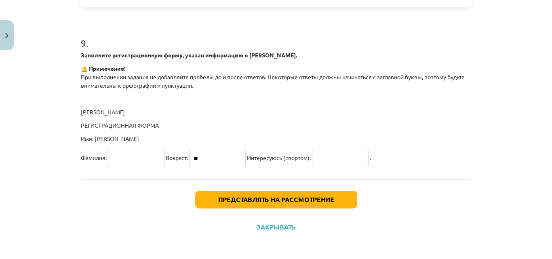
scroll to position [1091, 0]
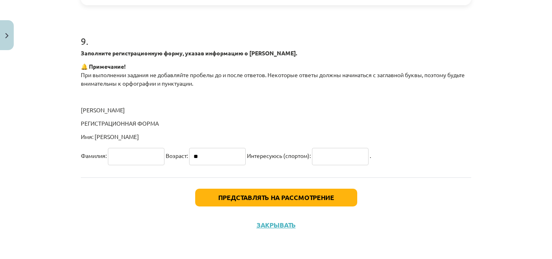
click at [341, 157] on input "text" at bounding box center [340, 156] width 57 height 17
click at [335, 152] on input "text" at bounding box center [340, 156] width 57 height 17
type input "**********"
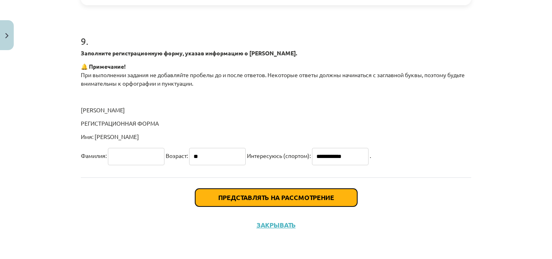
click at [304, 199] on font "Представлять на рассмотрение" at bounding box center [276, 197] width 116 height 8
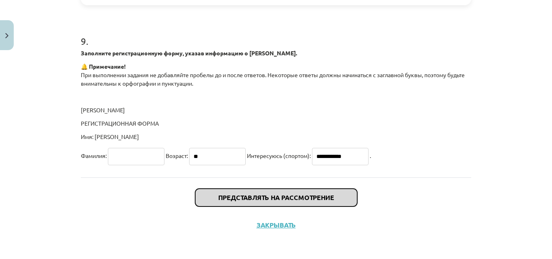
click at [281, 197] on font "Представлять на рассмотрение" at bounding box center [276, 197] width 116 height 8
click at [276, 196] on font "Представлять на рассмотрение" at bounding box center [276, 197] width 116 height 8
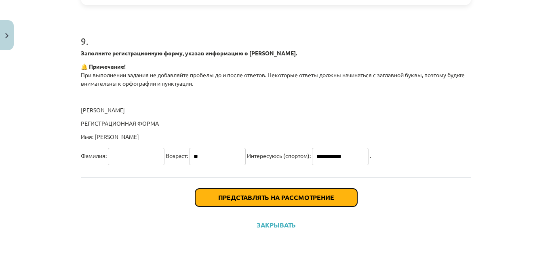
click at [331, 197] on font "Представлять на рассмотрение" at bounding box center [276, 197] width 116 height 8
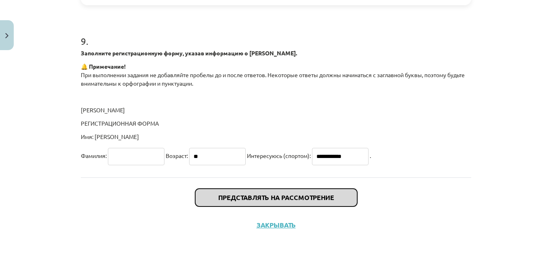
click at [273, 196] on font "Представлять на рассмотрение" at bounding box center [276, 197] width 116 height 8
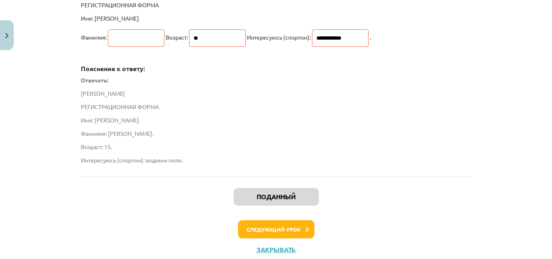
scroll to position [1192, 0]
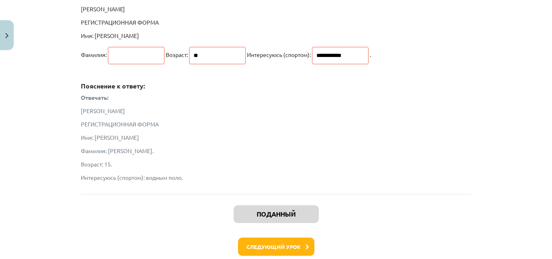
click at [414, 107] on p "Бассейн Браунтон" at bounding box center [276, 111] width 391 height 8
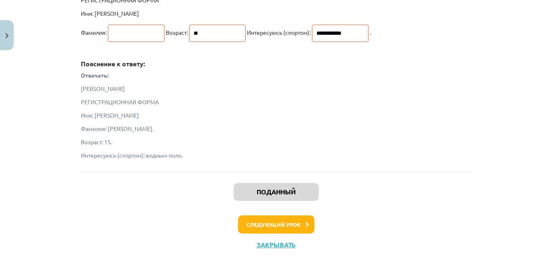
scroll to position [1234, 0]
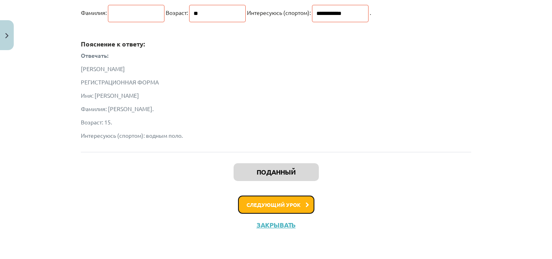
click at [306, 204] on icon at bounding box center [308, 205] width 4 height 5
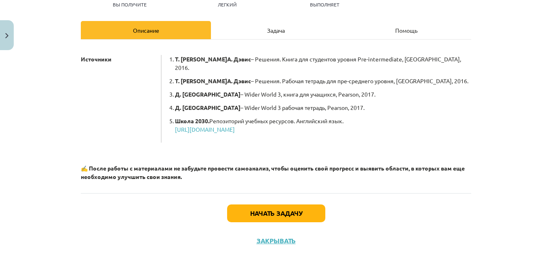
scroll to position [105, 0]
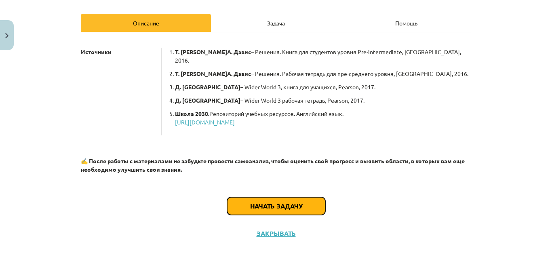
click at [292, 197] on button "Начать задачу" at bounding box center [276, 206] width 98 height 18
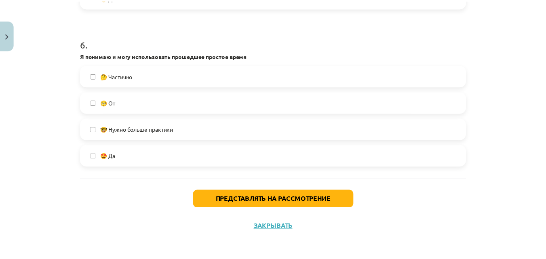
scroll to position [933, 0]
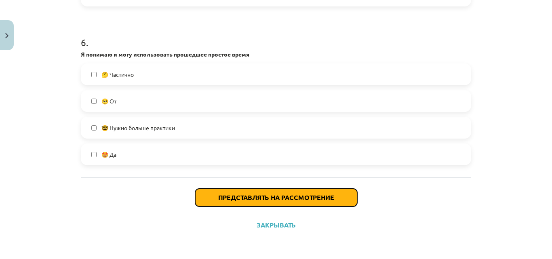
click at [286, 191] on button "Представлять на рассмотрение" at bounding box center [276, 198] width 162 height 18
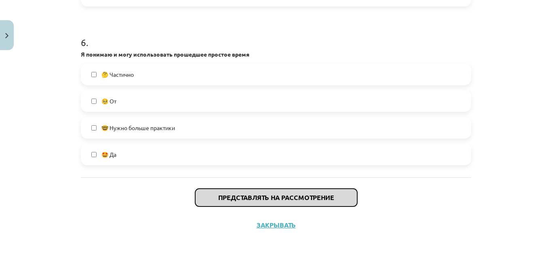
click at [276, 197] on font "Представлять на рассмотрение" at bounding box center [276, 197] width 116 height 8
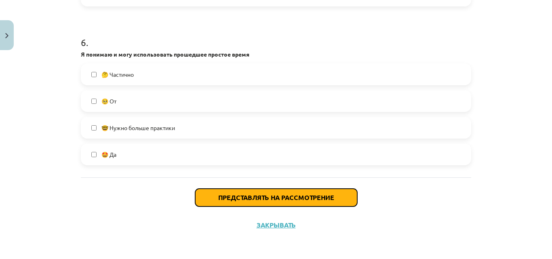
click at [278, 199] on font "Представлять на рассмотрение" at bounding box center [276, 197] width 116 height 8
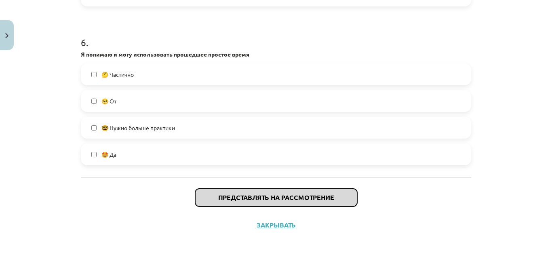
click at [272, 194] on font "Представлять на рассмотрение" at bounding box center [276, 197] width 116 height 8
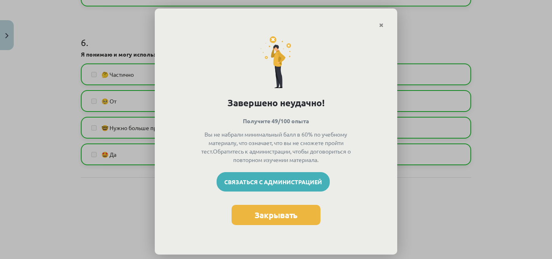
click at [279, 182] on font "Связаться с администрацией" at bounding box center [273, 181] width 98 height 7
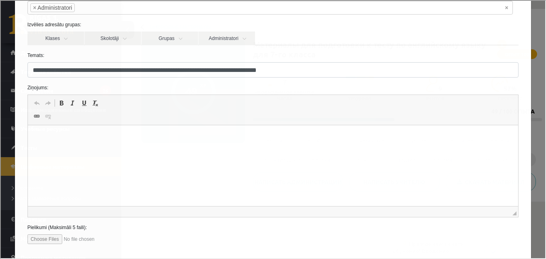
scroll to position [57, 0]
click at [126, 40] on link "Skolotāji" at bounding box center [112, 37] width 57 height 14
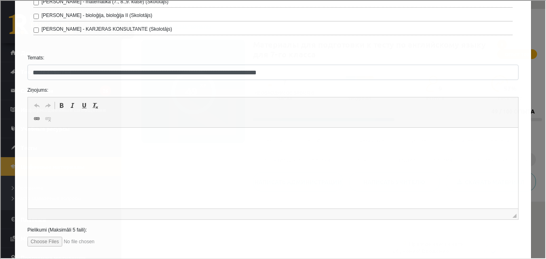
scroll to position [341, 0]
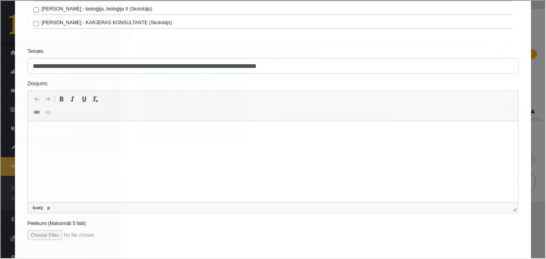
click at [144, 143] on html at bounding box center [273, 133] width 491 height 25
click at [142, 133] on p "**********" at bounding box center [270, 133] width 469 height 8
click at [143, 133] on p "**********" at bounding box center [270, 133] width 469 height 8
click at [219, 133] on p "**********" at bounding box center [270, 133] width 469 height 8
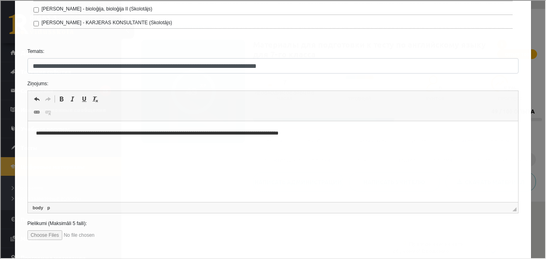
scroll to position [381, 0]
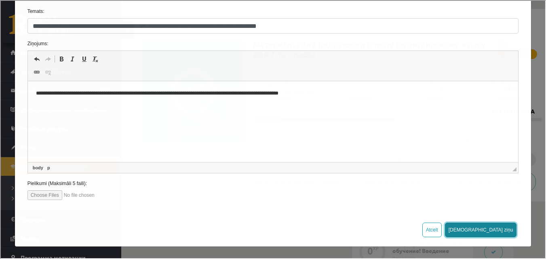
drag, startPoint x: 458, startPoint y: 81, endPoint x: 522, endPoint y: 311, distance: 238.1
drag, startPoint x: 510, startPoint y: 161, endPoint x: 522, endPoint y: 311, distance: 150.6
drag, startPoint x: 525, startPoint y: 306, endPoint x: 80, endPoint y: 275, distance: 445.6
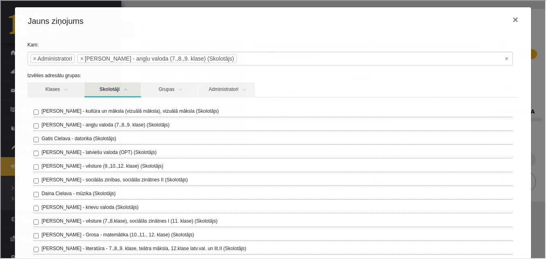
scroll to position [0, 0]
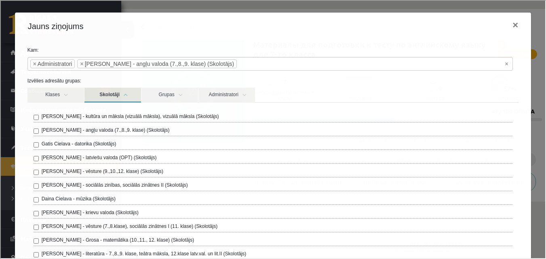
drag, startPoint x: 524, startPoint y: 690, endPoint x: 272, endPoint y: 560, distance: 283.8
drag, startPoint x: 272, startPoint y: 560, endPoint x: 537, endPoint y: 488, distance: 274.0
drag, startPoint x: 565, startPoint y: 545, endPoint x: 536, endPoint y: 487, distance: 64.9
drag, startPoint x: 536, startPoint y: 487, endPoint x: 159, endPoint y: 466, distance: 377.6
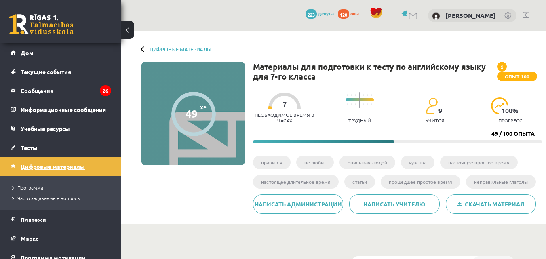
click at [52, 168] on font "Цифровые материалы" at bounding box center [53, 166] width 64 height 7
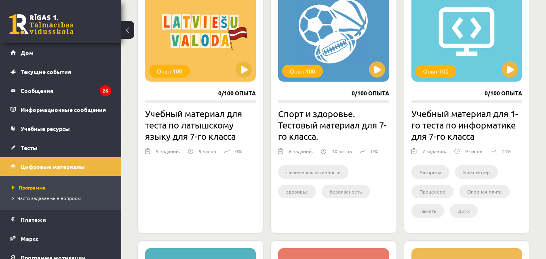
scroll to position [254, 0]
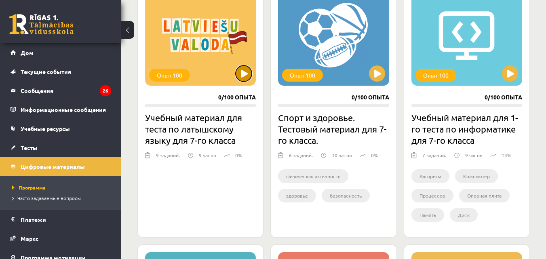
click at [244, 75] on button at bounding box center [244, 74] width 16 height 16
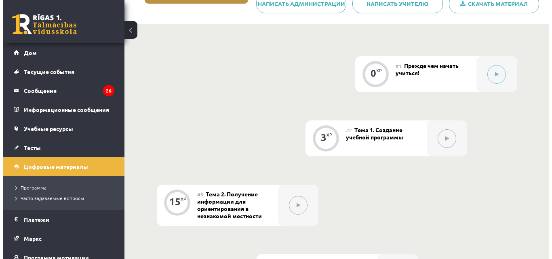
scroll to position [160, 0]
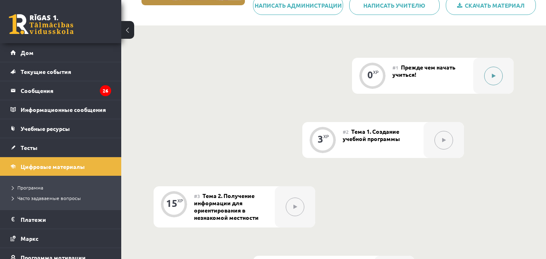
click at [495, 77] on icon at bounding box center [494, 76] width 4 height 5
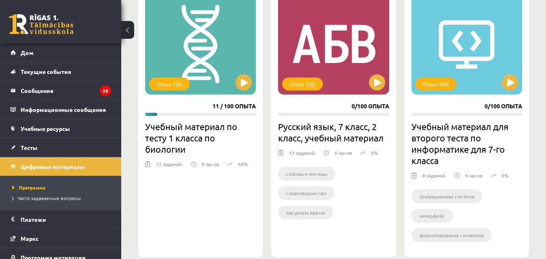
scroll to position [1579, 0]
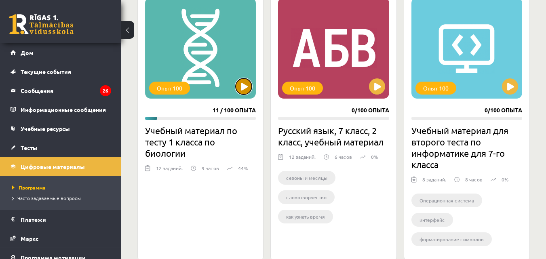
click at [241, 95] on button at bounding box center [244, 86] width 16 height 16
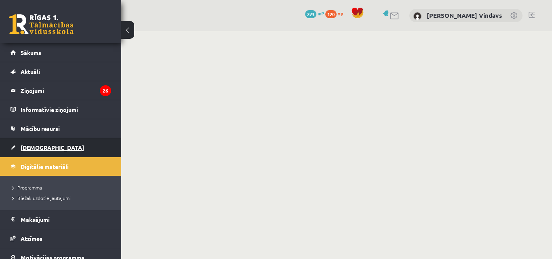
click at [35, 146] on span "[DEMOGRAPHIC_DATA]" at bounding box center [52, 147] width 63 height 7
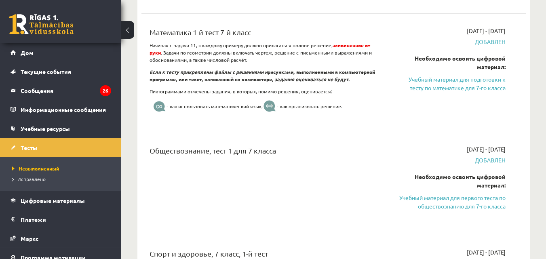
scroll to position [881, 0]
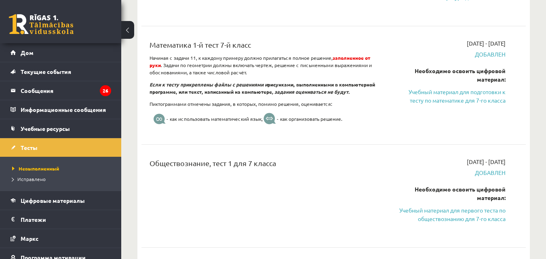
click at [444, 207] on font "Учебный материал для первого теста по обществознанию для 7-го класса" at bounding box center [453, 215] width 106 height 16
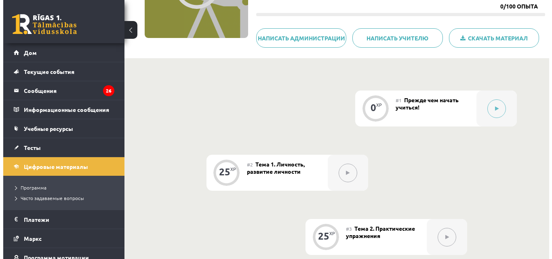
scroll to position [136, 0]
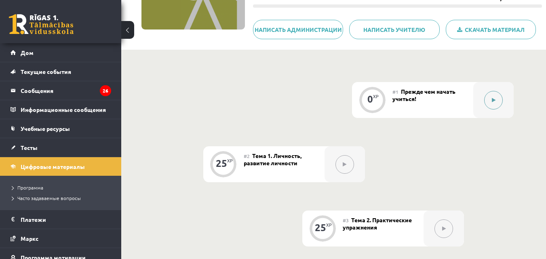
click at [493, 99] on icon at bounding box center [494, 100] width 4 height 5
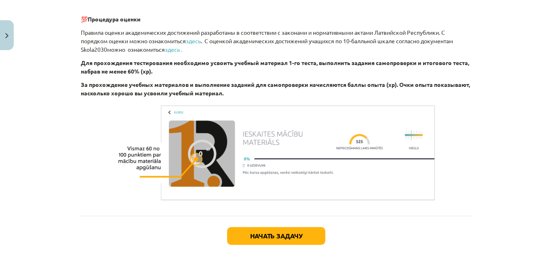
scroll to position [479, 0]
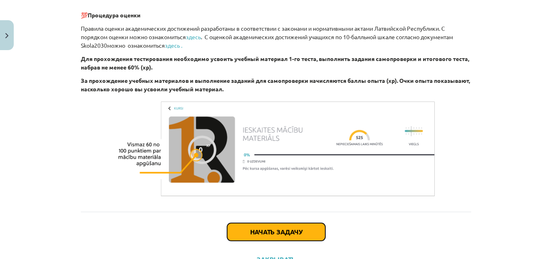
click at [292, 233] on font "Начать задачу" at bounding box center [276, 232] width 52 height 8
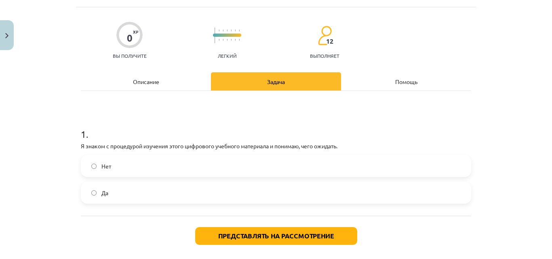
scroll to position [55, 0]
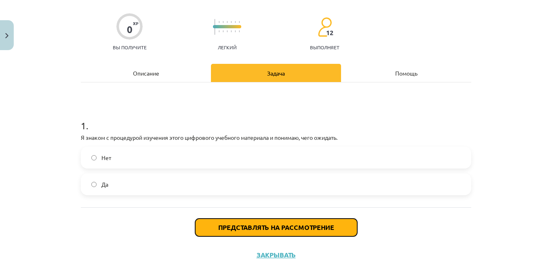
click at [295, 229] on font "Представлять на рассмотрение" at bounding box center [276, 227] width 116 height 8
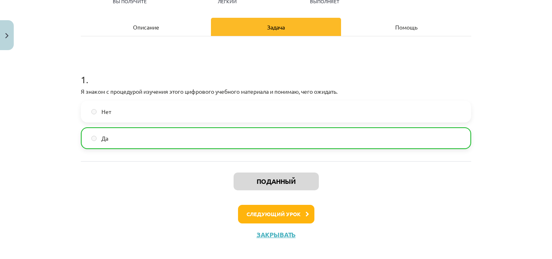
scroll to position [102, 0]
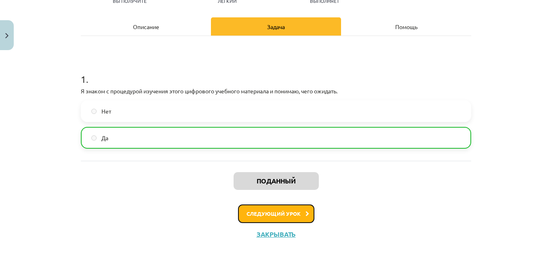
click at [292, 216] on button "Следующий урок" at bounding box center [276, 214] width 76 height 19
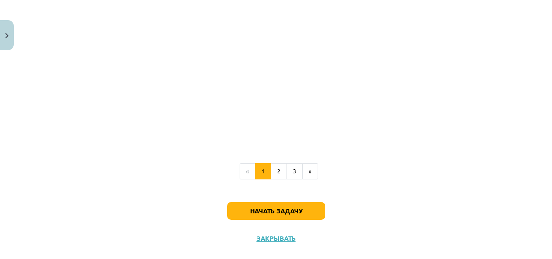
scroll to position [1325, 0]
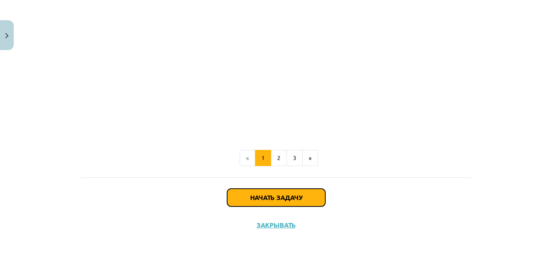
click at [296, 197] on font "Начать задачу" at bounding box center [276, 197] width 52 height 8
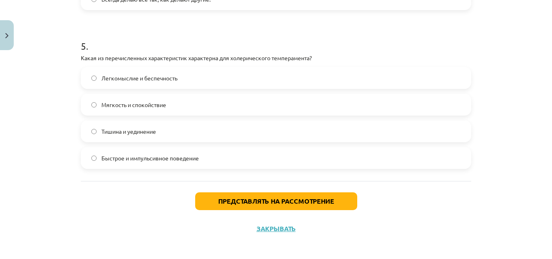
scroll to position [774, 0]
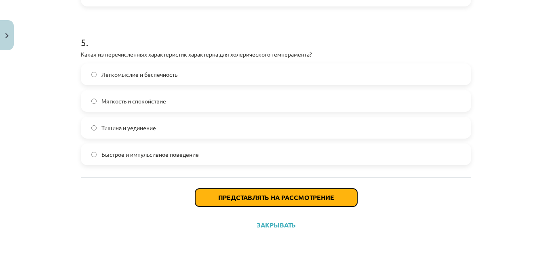
click at [260, 196] on font "Представлять на рассмотрение" at bounding box center [276, 197] width 116 height 8
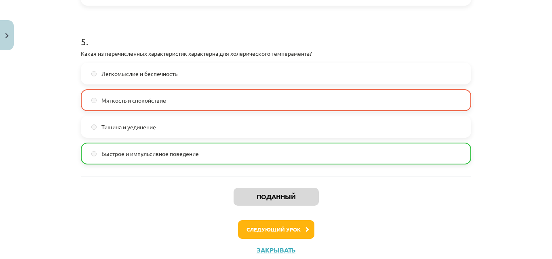
scroll to position [800, 0]
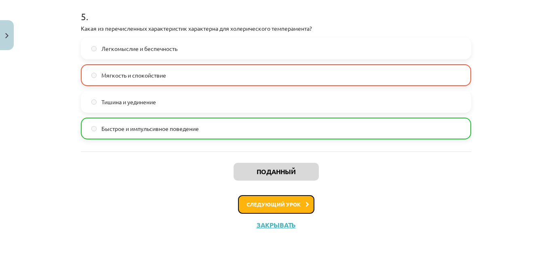
click at [293, 202] on font "Следующий урок" at bounding box center [274, 204] width 54 height 7
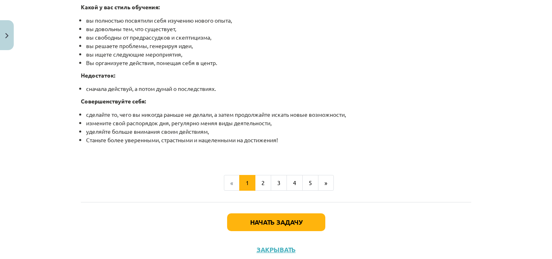
scroll to position [1005, 0]
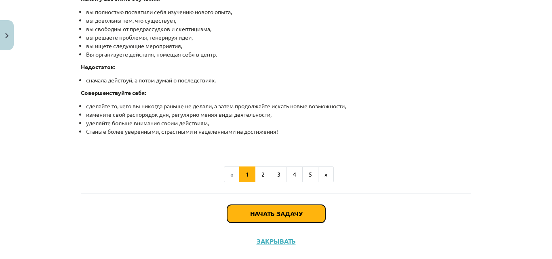
click at [286, 210] on button "Начать задачу" at bounding box center [276, 214] width 98 height 18
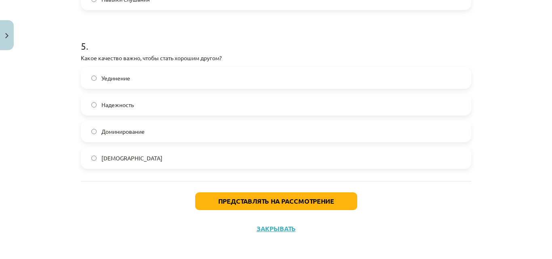
scroll to position [774, 0]
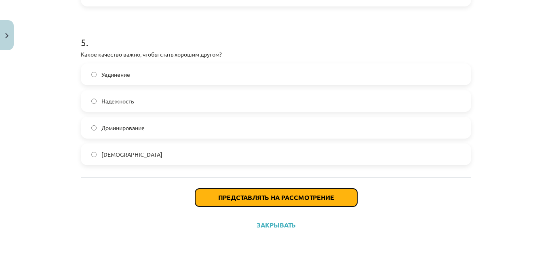
click at [249, 195] on font "Представлять на рассмотрение" at bounding box center [276, 197] width 116 height 8
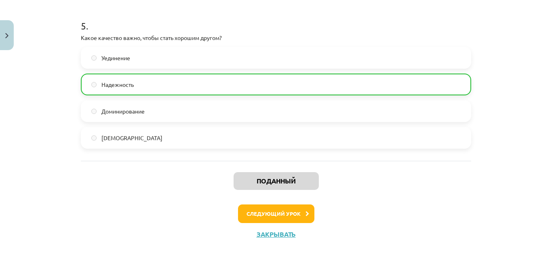
scroll to position [800, 0]
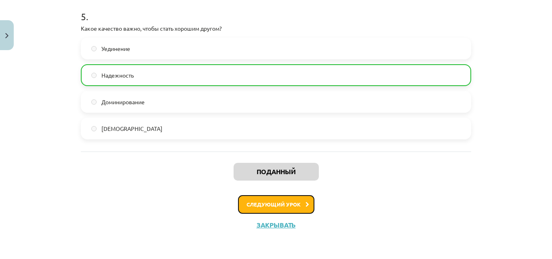
click at [295, 207] on button "Следующий урок" at bounding box center [276, 204] width 76 height 19
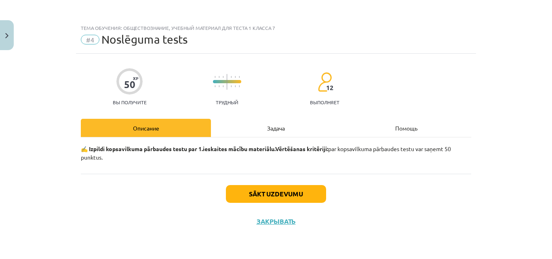
scroll to position [0, 0]
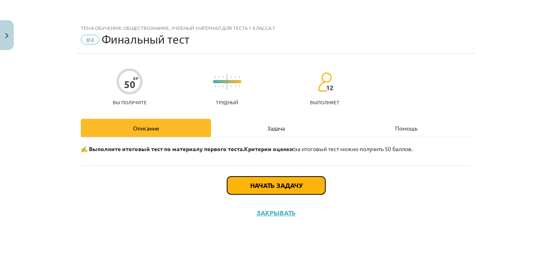
click at [301, 186] on font "Начать задачу" at bounding box center [276, 185] width 52 height 8
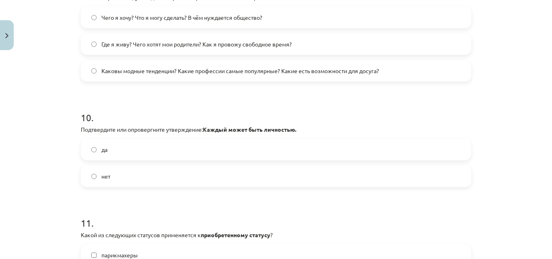
scroll to position [1632, 0]
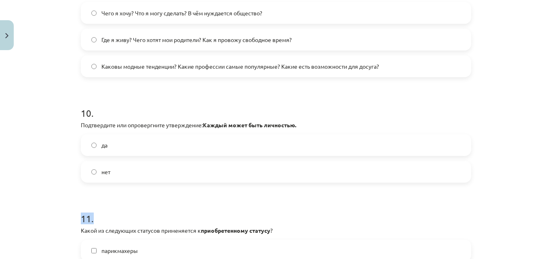
drag, startPoint x: 545, startPoint y: 177, endPoint x: 549, endPoint y: 191, distance: 14.2
click at [549, 191] on div "Тема обучения: Обществознание, учебный материал для теста 1 класса 7 #4 Финальн…" at bounding box center [276, 129] width 552 height 259
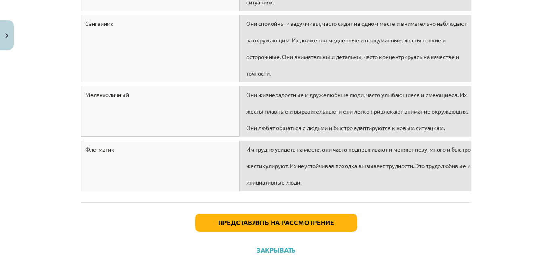
scroll to position [2250, 0]
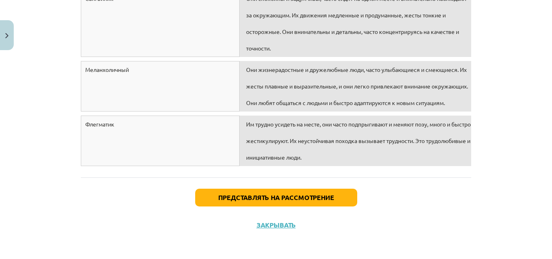
click at [216, 138] on div "Флегматик" at bounding box center [160, 141] width 159 height 51
click at [250, 137] on div "Им трудно усидеть на месте, они часто подпрыгивают и меняют позу, много и быстр…" at bounding box center [356, 141] width 232 height 51
click at [174, 150] on div "Флегматик" at bounding box center [160, 141] width 159 height 51
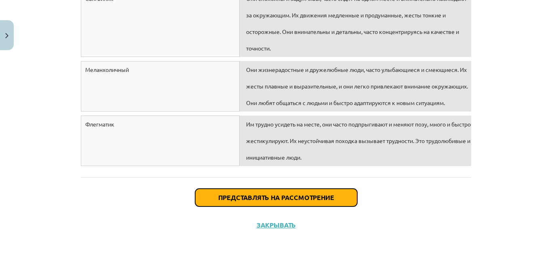
click at [238, 195] on font "Представлять на рассмотрение" at bounding box center [276, 197] width 116 height 8
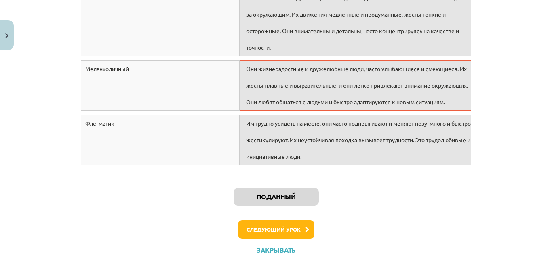
scroll to position [2276, 0]
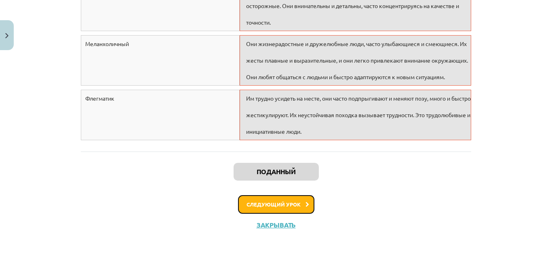
click at [296, 203] on font "Следующий урок" at bounding box center [274, 204] width 54 height 7
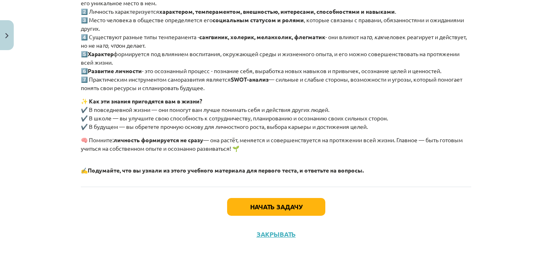
scroll to position [186, 0]
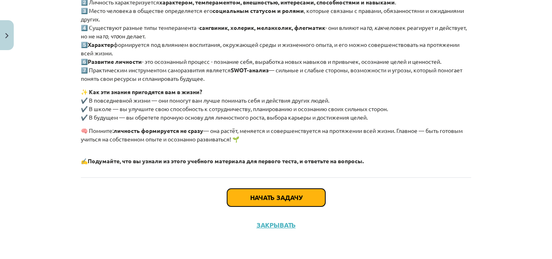
click at [289, 202] on button "Начать задачу" at bounding box center [276, 198] width 98 height 18
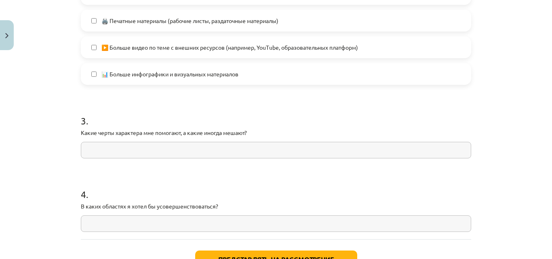
scroll to position [630, 0]
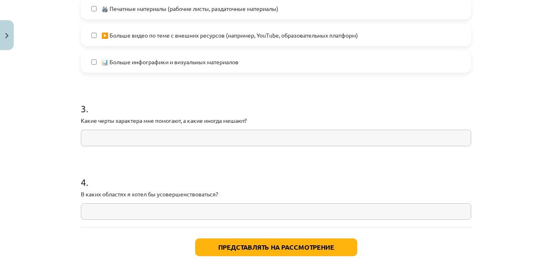
click at [325, 138] on input "text" at bounding box center [276, 138] width 391 height 17
click at [250, 209] on input "text" at bounding box center [276, 211] width 391 height 17
click at [202, 138] on input "text" at bounding box center [276, 138] width 391 height 17
click at [193, 210] on input "**********" at bounding box center [276, 211] width 391 height 17
type input "**********"
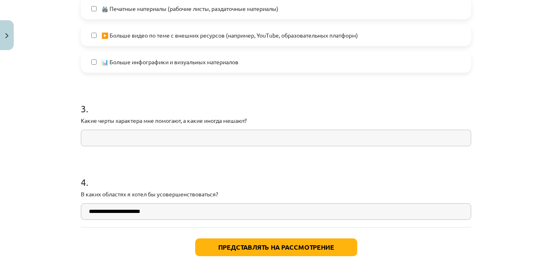
click at [153, 135] on input "text" at bounding box center [276, 138] width 391 height 17
type input "******"
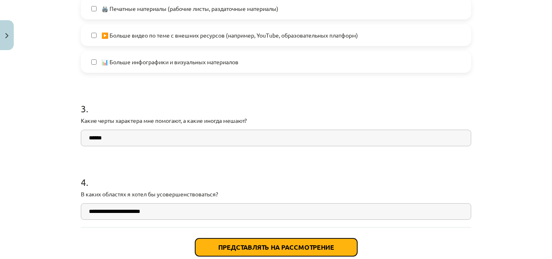
click at [261, 246] on font "Представлять на рассмотрение" at bounding box center [276, 247] width 116 height 8
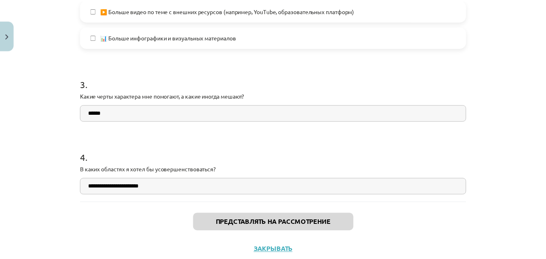
scroll to position [680, 0]
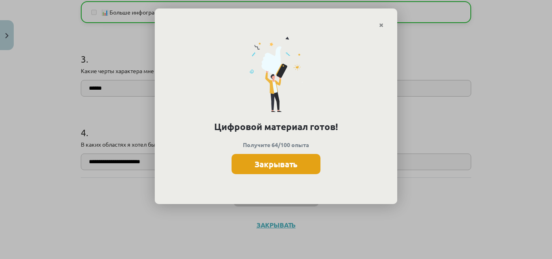
click at [290, 165] on font "Закрывать" at bounding box center [276, 164] width 43 height 11
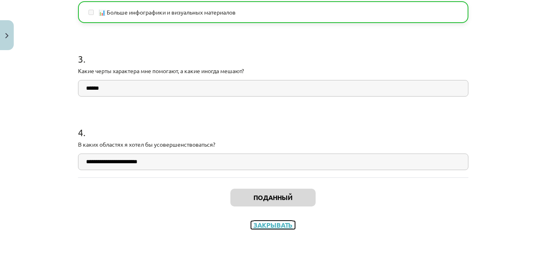
click at [269, 224] on font "Закрывать" at bounding box center [273, 225] width 39 height 8
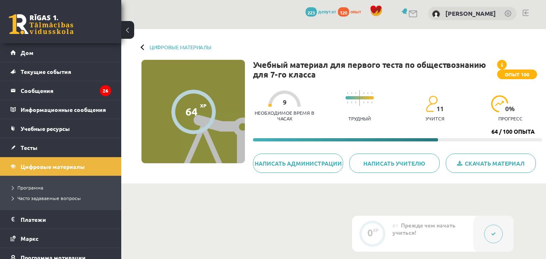
scroll to position [0, 0]
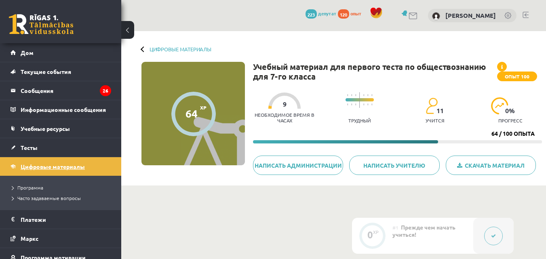
click at [60, 164] on font "Цифровые материалы" at bounding box center [53, 166] width 64 height 7
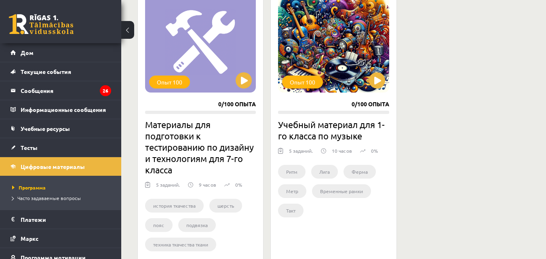
scroll to position [1906, 0]
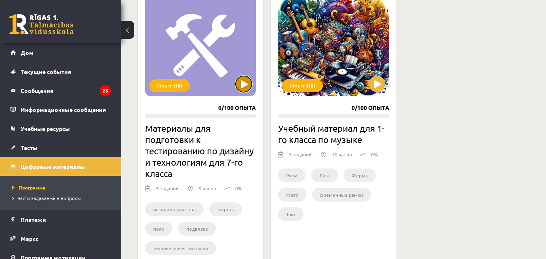
click at [243, 92] on button at bounding box center [244, 84] width 16 height 16
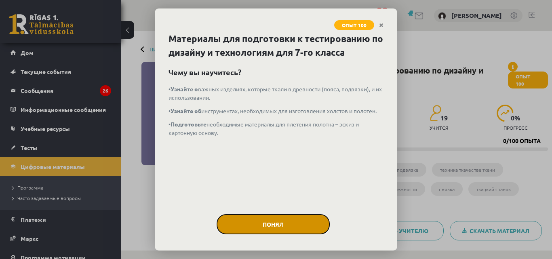
click at [281, 224] on button "Понял" at bounding box center [273, 224] width 113 height 20
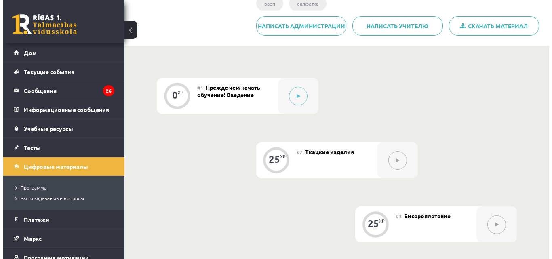
scroll to position [201, 0]
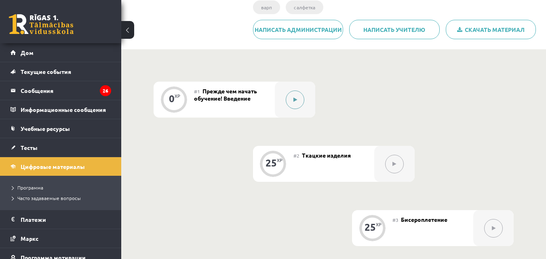
click at [299, 103] on button at bounding box center [295, 100] width 19 height 19
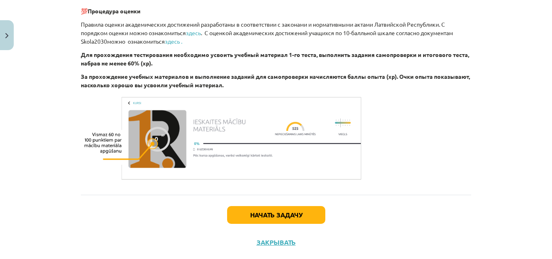
scroll to position [487, 0]
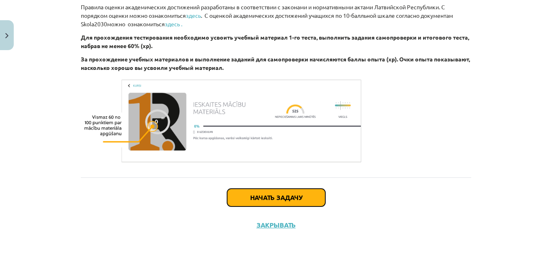
click at [292, 200] on font "Начать задачу" at bounding box center [276, 197] width 52 height 8
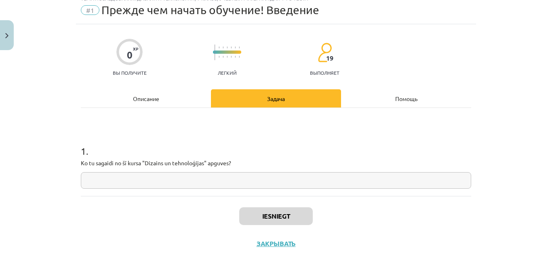
scroll to position [20, 0]
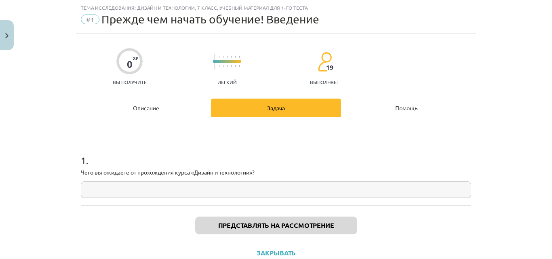
click at [297, 189] on input "text" at bounding box center [276, 190] width 391 height 17
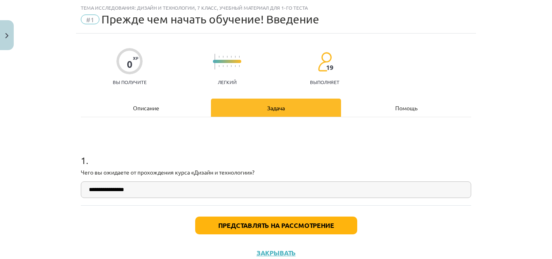
type input "**********"
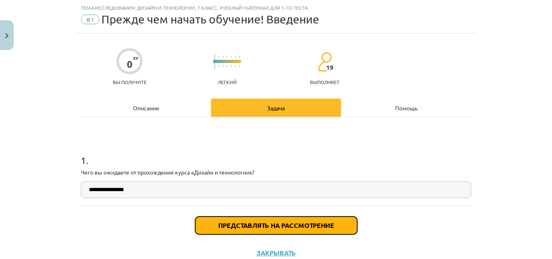
click at [309, 225] on font "Представлять на рассмотрение" at bounding box center [276, 225] width 116 height 8
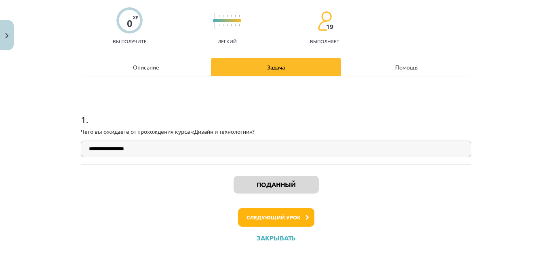
scroll to position [66, 0]
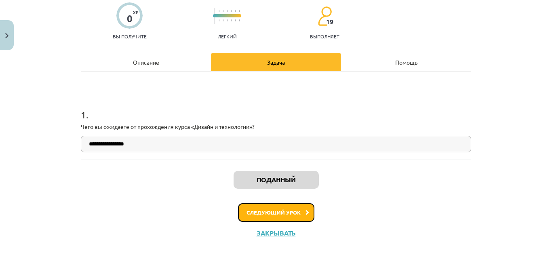
click at [287, 213] on font "Следующий урок" at bounding box center [274, 212] width 54 height 7
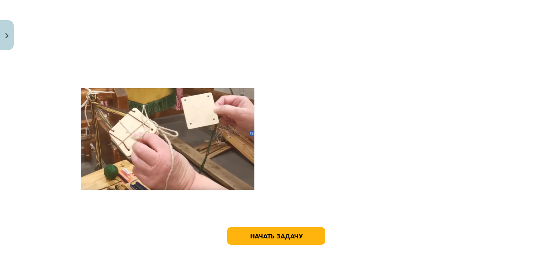
scroll to position [3062, 0]
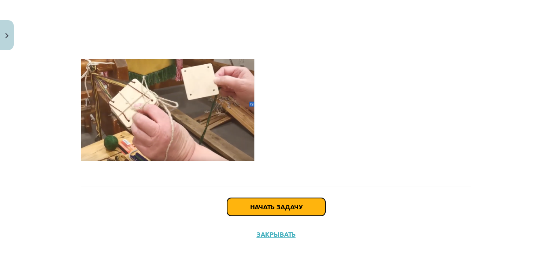
click at [292, 203] on font "Начать задачу" at bounding box center [276, 207] width 52 height 8
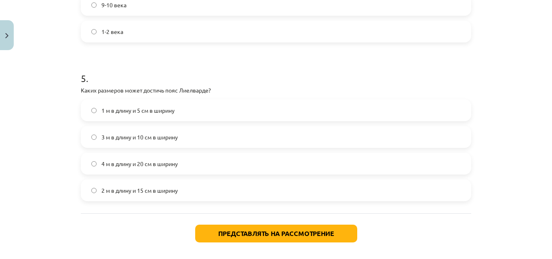
scroll to position [740, 0]
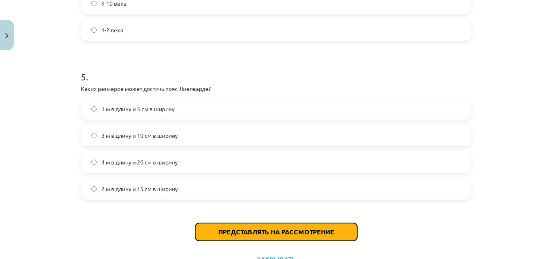
click at [250, 230] on font "Представлять на рассмотрение" at bounding box center [276, 232] width 116 height 8
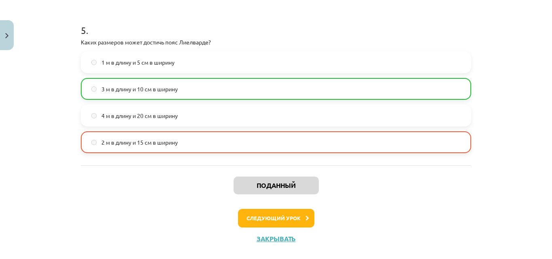
scroll to position [800, 0]
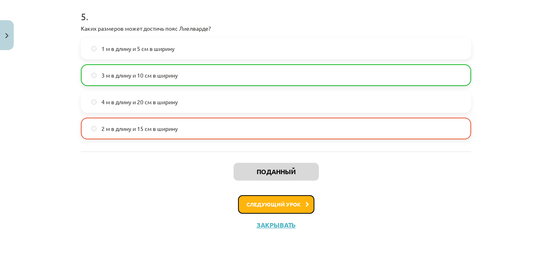
click at [294, 207] on button "Следующий урок" at bounding box center [276, 204] width 76 height 19
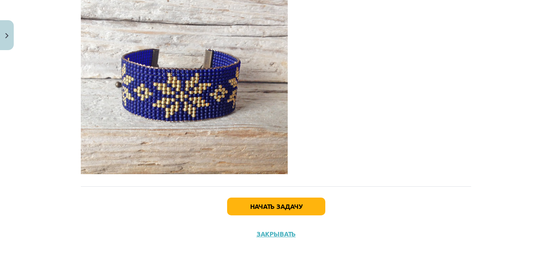
scroll to position [2134, 0]
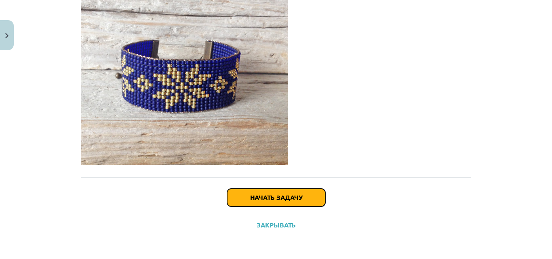
click at [306, 200] on button "Начать задачу" at bounding box center [276, 198] width 98 height 18
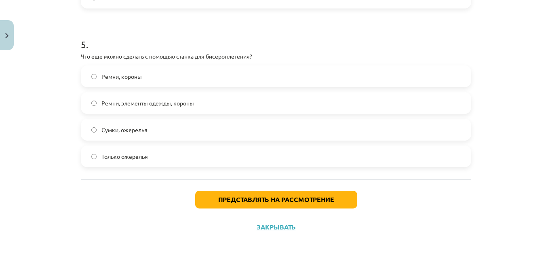
scroll to position [774, 0]
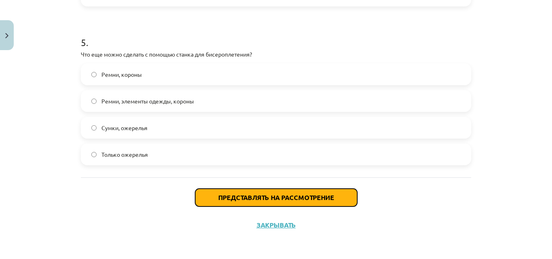
click at [268, 199] on font "Представлять на рассмотрение" at bounding box center [276, 197] width 116 height 8
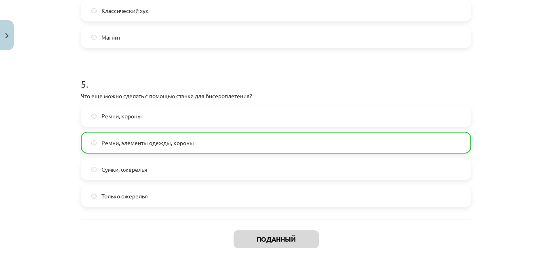
scroll to position [800, 0]
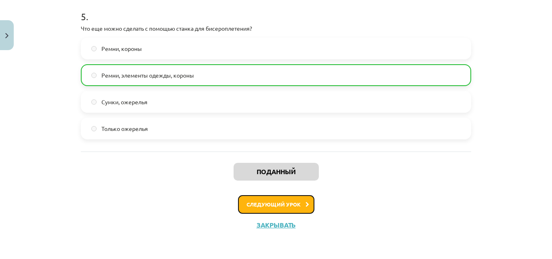
click at [306, 203] on icon at bounding box center [308, 204] width 4 height 5
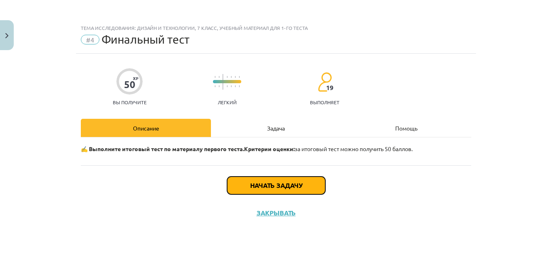
click at [298, 186] on font "Начать задачу" at bounding box center [276, 185] width 52 height 8
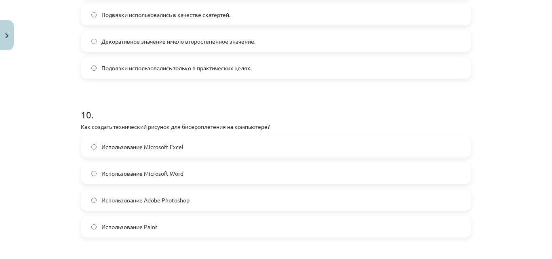
scroll to position [1569, 0]
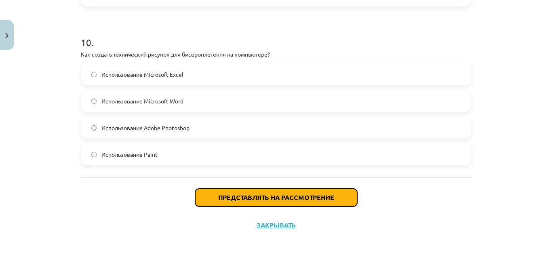
click at [303, 197] on font "Представлять на рассмотрение" at bounding box center [276, 197] width 116 height 8
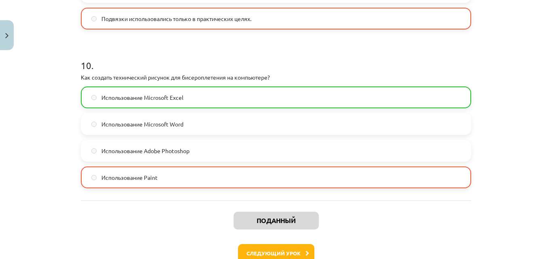
scroll to position [1595, 0]
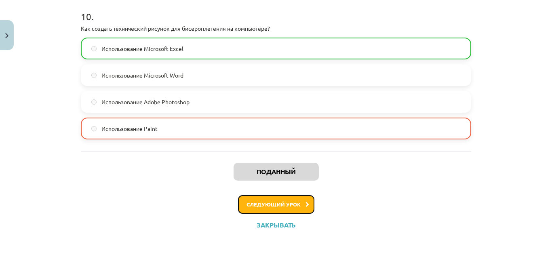
click at [263, 199] on button "Следующий урок" at bounding box center [276, 204] width 76 height 19
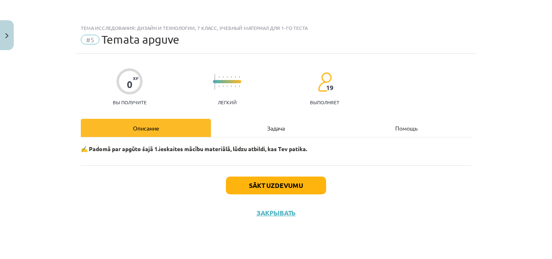
scroll to position [0, 0]
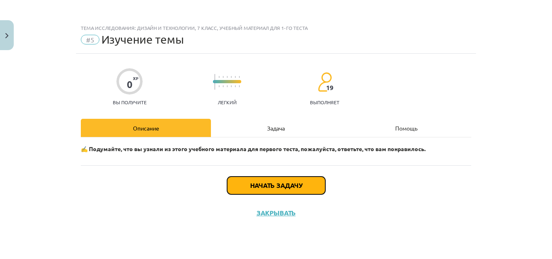
click at [274, 184] on font "Начать задачу" at bounding box center [276, 185] width 52 height 8
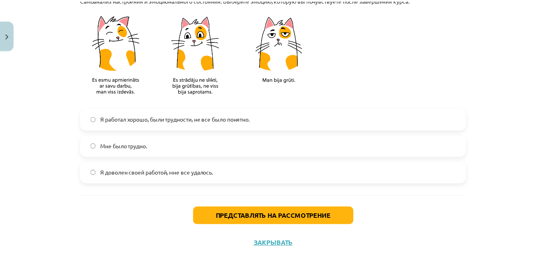
scroll to position [766, 0]
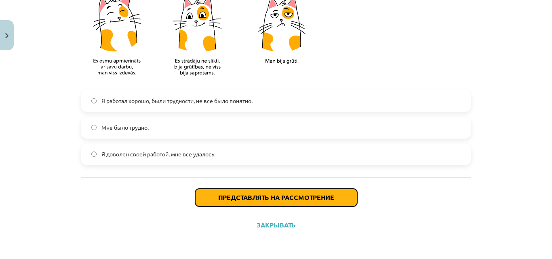
click at [267, 194] on font "Представлять на рассмотрение" at bounding box center [276, 197] width 116 height 8
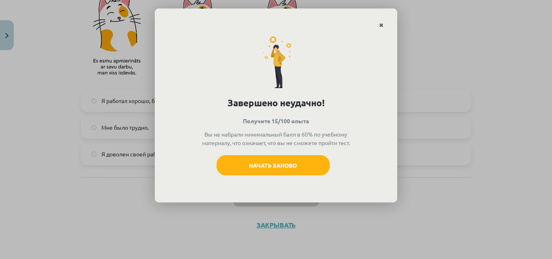
click at [382, 25] on icon "Закрывать" at bounding box center [381, 26] width 4 height 6
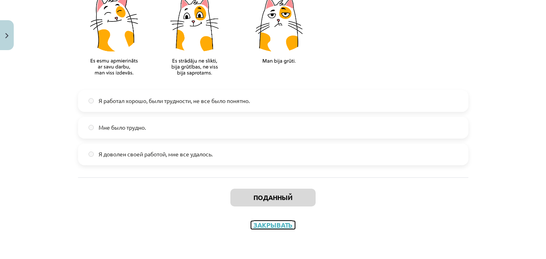
click at [277, 225] on font "Закрывать" at bounding box center [273, 225] width 39 height 8
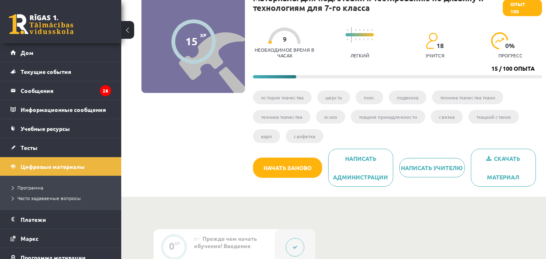
scroll to position [0, 0]
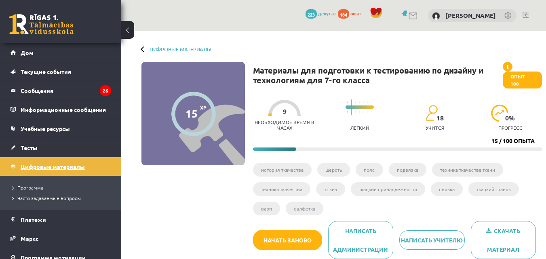
click at [97, 164] on link "Цифровые материалы" at bounding box center [61, 166] width 101 height 19
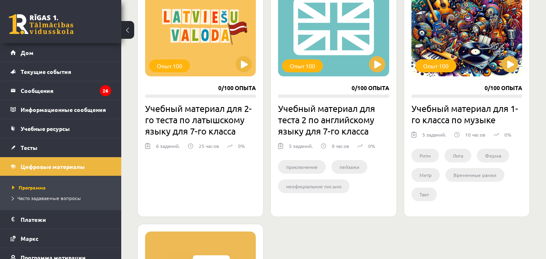
scroll to position [1654, 0]
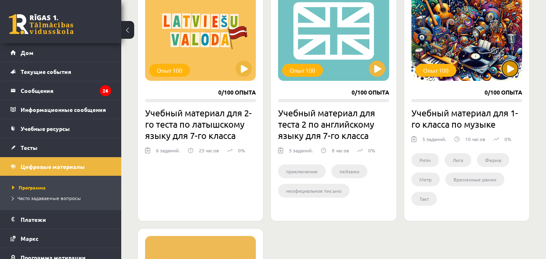
click at [510, 69] on button at bounding box center [510, 69] width 16 height 16
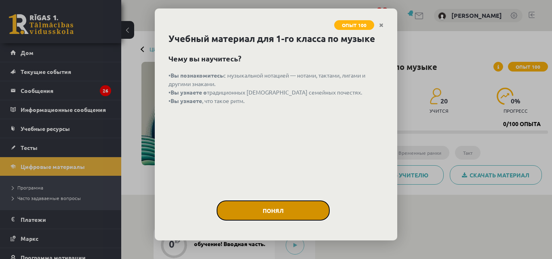
click at [312, 215] on button "Понял" at bounding box center [273, 211] width 113 height 20
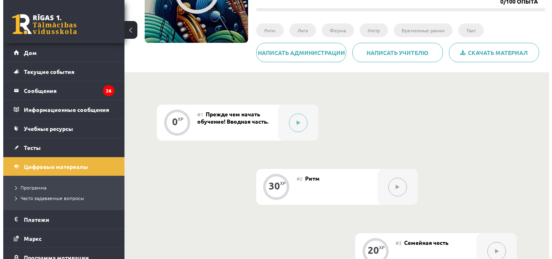
scroll to position [125, 0]
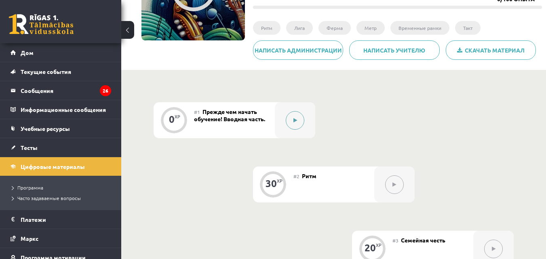
click at [296, 120] on icon at bounding box center [296, 120] width 4 height 5
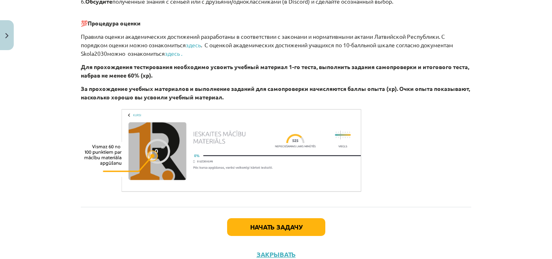
scroll to position [481, 0]
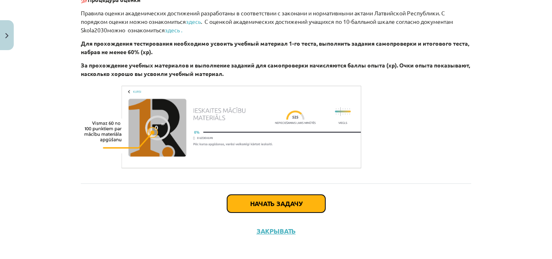
click at [290, 202] on font "Начать задачу" at bounding box center [276, 203] width 52 height 8
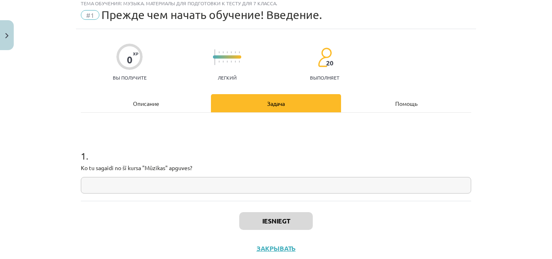
scroll to position [20, 0]
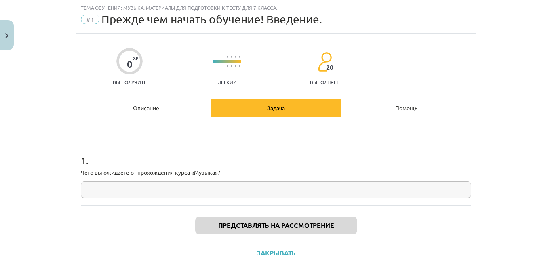
click at [237, 196] on input "text" at bounding box center [276, 190] width 391 height 17
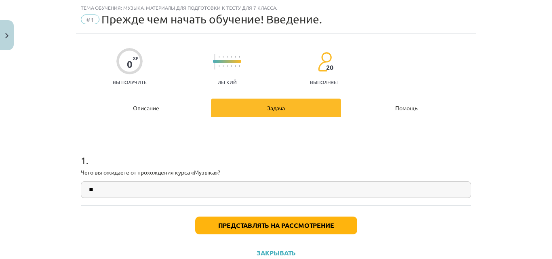
type input "*"
type input "**********"
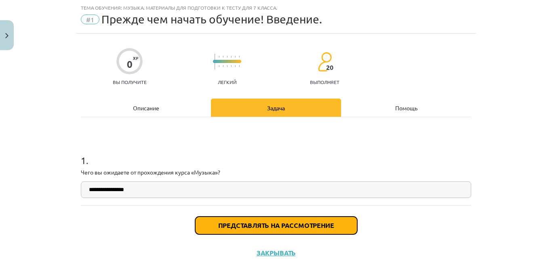
click at [248, 221] on button "Представлять на рассмотрение" at bounding box center [276, 226] width 162 height 18
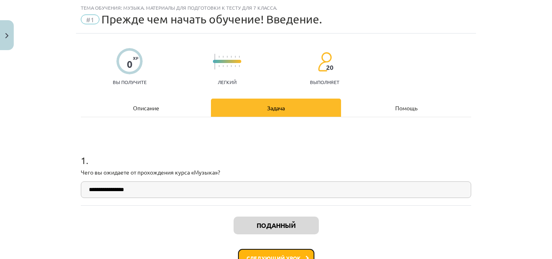
click at [271, 254] on button "Следующий урок" at bounding box center [276, 258] width 76 height 19
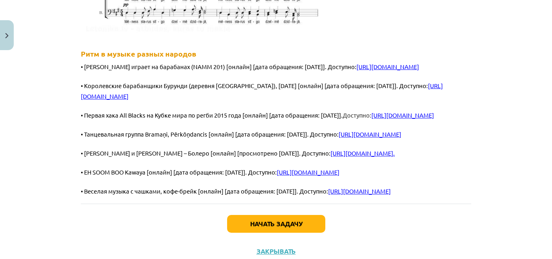
scroll to position [2434, 0]
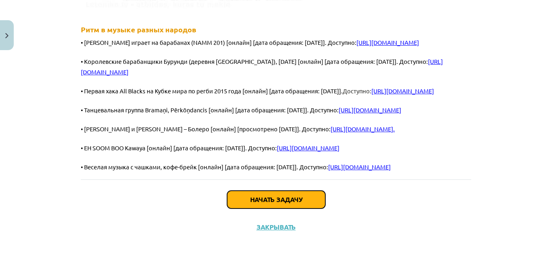
click at [286, 199] on font "Начать задачу" at bounding box center [276, 199] width 52 height 8
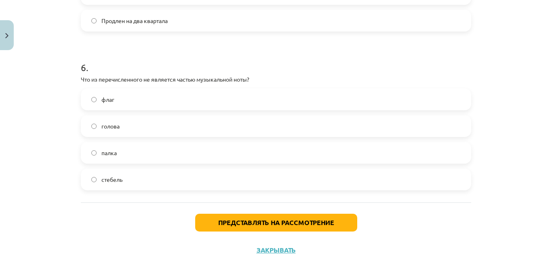
scroll to position [920, 0]
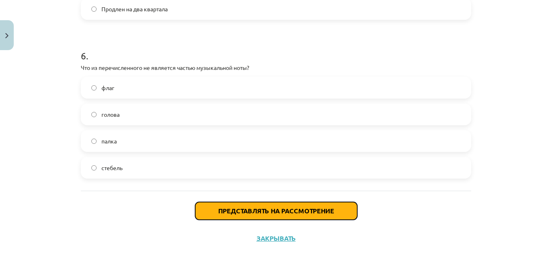
click at [274, 209] on font "Представлять на рассмотрение" at bounding box center [276, 211] width 116 height 8
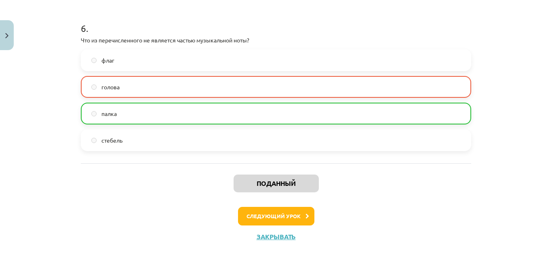
scroll to position [959, 0]
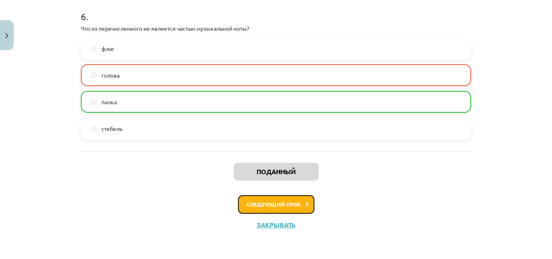
click at [296, 202] on font "Следующий урок" at bounding box center [274, 204] width 54 height 7
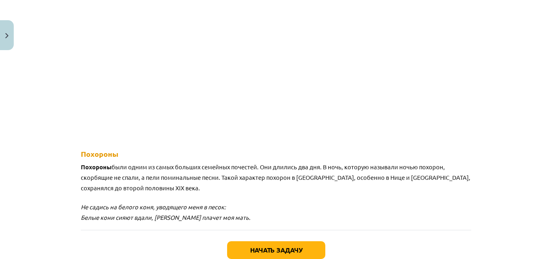
scroll to position [1355, 0]
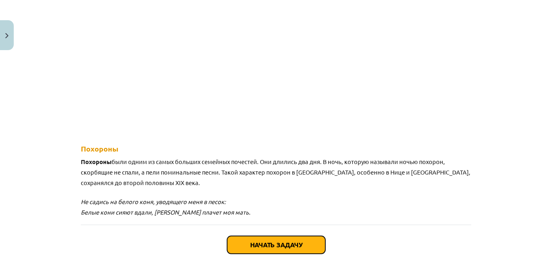
click at [281, 241] on font "Начать задачу" at bounding box center [276, 245] width 52 height 8
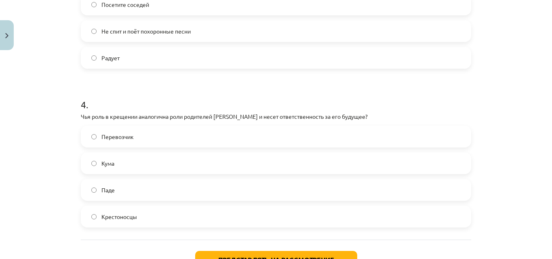
scroll to position [556, 0]
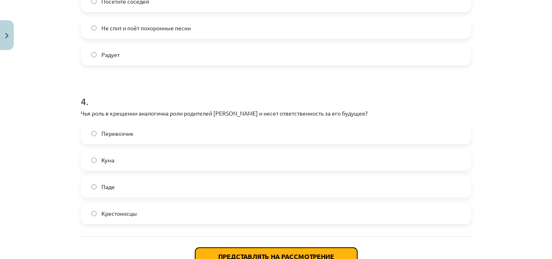
click at [276, 254] on font "Представлять на рассмотрение" at bounding box center [276, 256] width 116 height 8
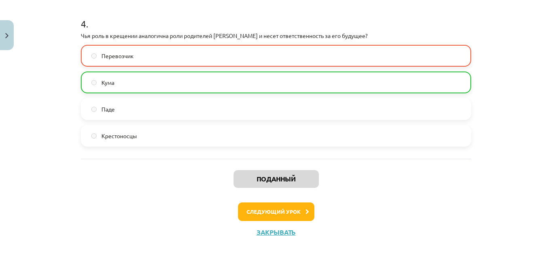
scroll to position [641, 0]
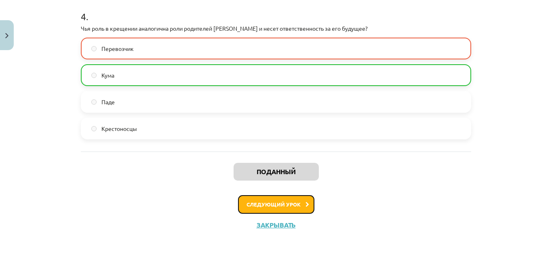
click at [264, 205] on font "Следующий урок" at bounding box center [274, 204] width 54 height 7
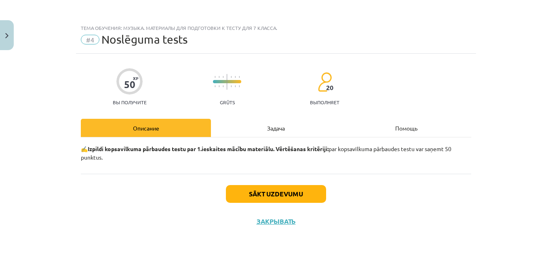
scroll to position [0, 0]
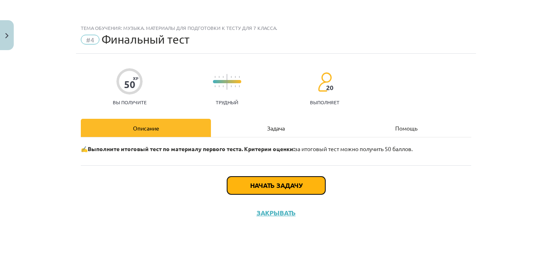
click at [277, 184] on font "Начать задачу" at bounding box center [276, 185] width 52 height 8
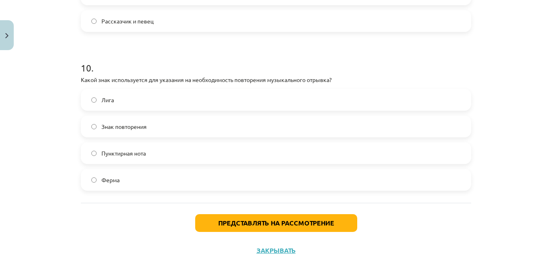
scroll to position [1560, 0]
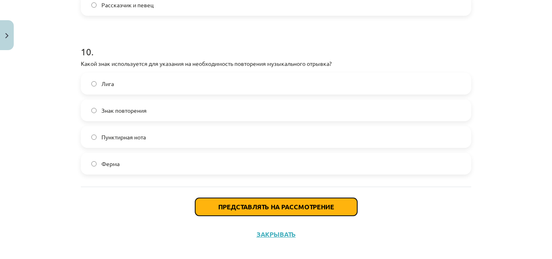
click at [256, 207] on font "Представлять на рассмотрение" at bounding box center [276, 207] width 116 height 8
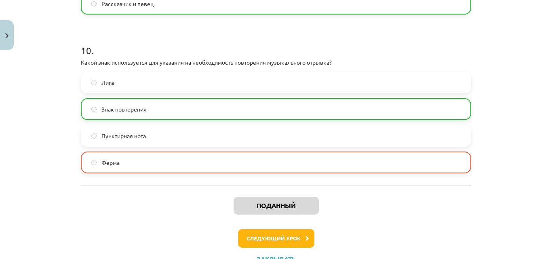
scroll to position [1595, 0]
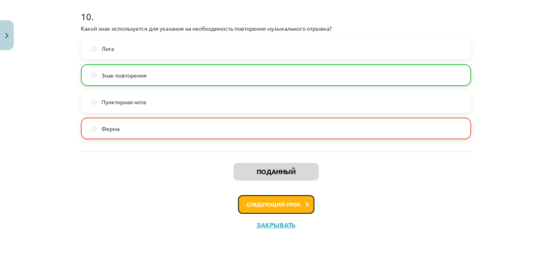
click at [299, 199] on button "Следующий урок" at bounding box center [276, 204] width 76 height 19
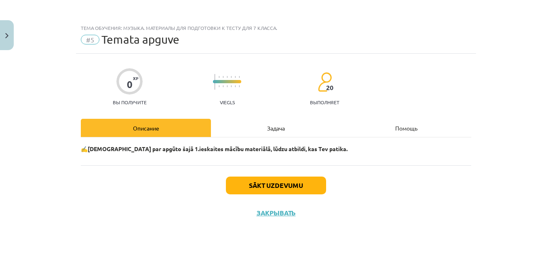
scroll to position [0, 0]
click at [294, 185] on button "Sākt uzdevumu" at bounding box center [276, 186] width 100 height 18
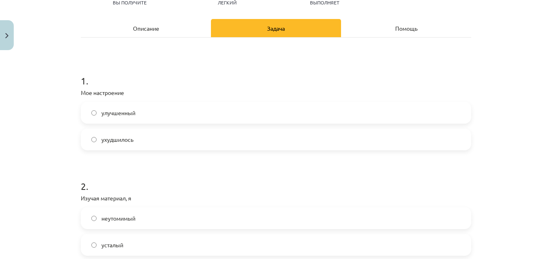
scroll to position [105, 0]
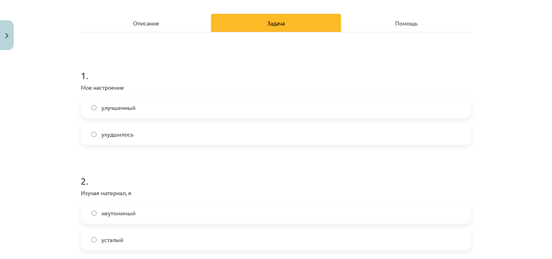
click at [94, 109] on label "улучшенный" at bounding box center [276, 107] width 389 height 20
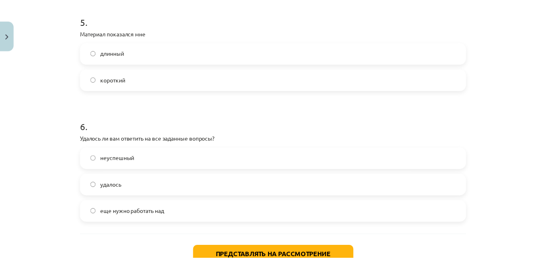
scroll to position [725, 0]
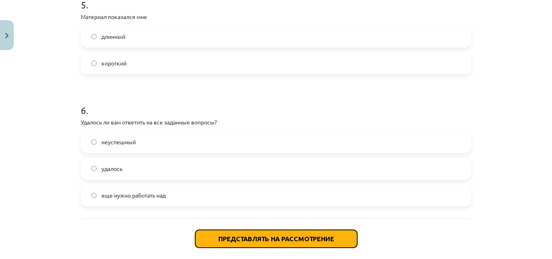
click at [286, 237] on font "Представлять на рассмотрение" at bounding box center [276, 239] width 116 height 8
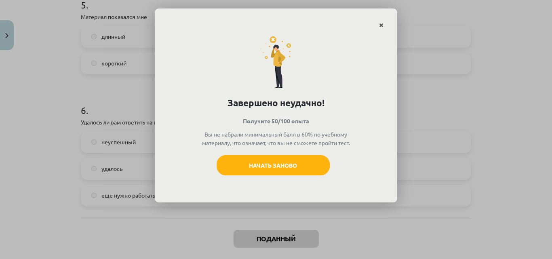
click at [382, 25] on icon "Закрывать" at bounding box center [381, 26] width 4 height 6
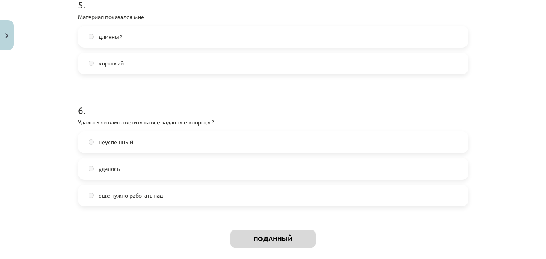
scroll to position [766, 0]
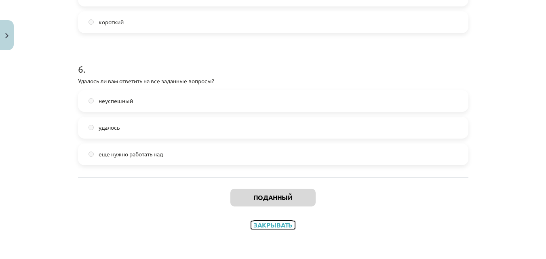
click at [279, 224] on font "Закрывать" at bounding box center [273, 225] width 39 height 8
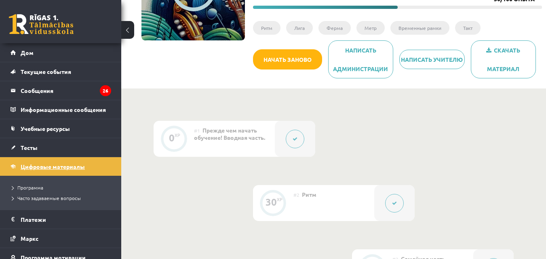
click at [69, 166] on font "Цифровые материалы" at bounding box center [53, 166] width 64 height 7
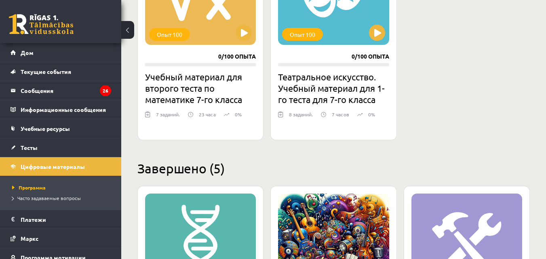
scroll to position [1704, 0]
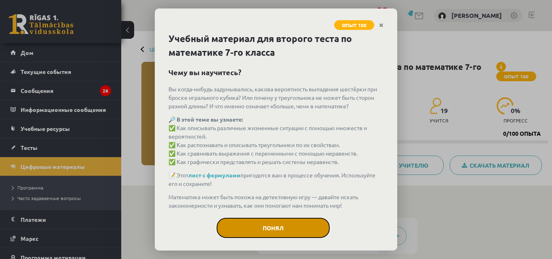
click at [287, 226] on button "Понял" at bounding box center [273, 228] width 113 height 20
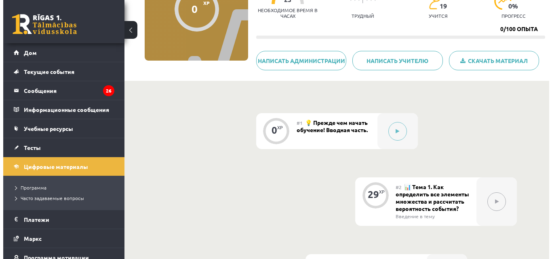
scroll to position [119, 0]
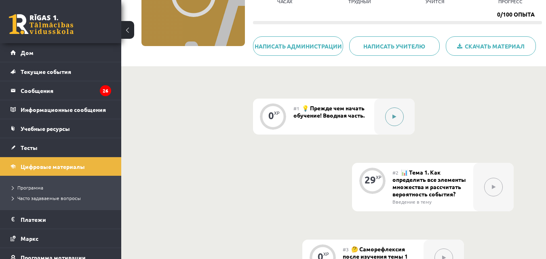
click at [394, 115] on icon at bounding box center [395, 116] width 4 height 5
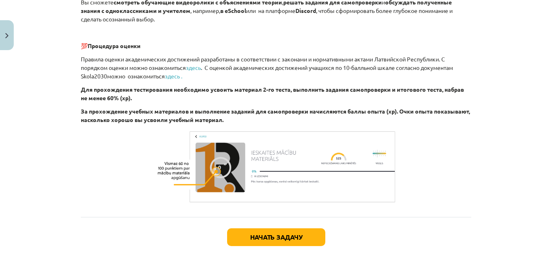
scroll to position [290, 0]
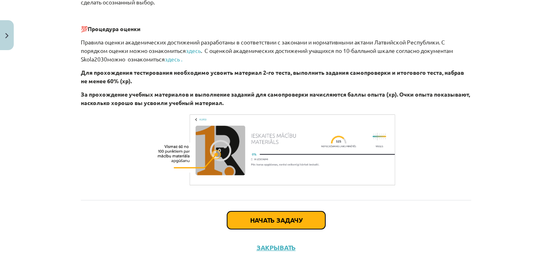
click at [288, 218] on font "Начать задачу" at bounding box center [276, 220] width 52 height 8
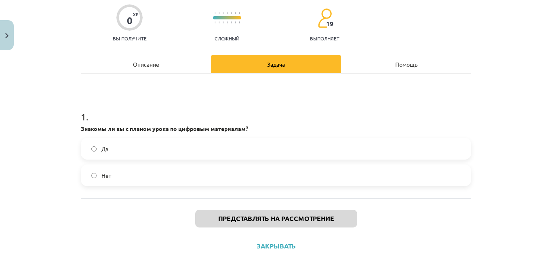
scroll to position [20, 0]
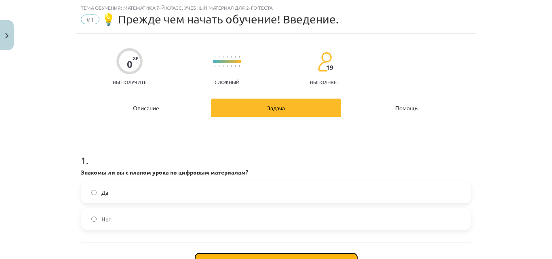
click at [273, 254] on button "Представлять на рассмотрение" at bounding box center [276, 263] width 162 height 18
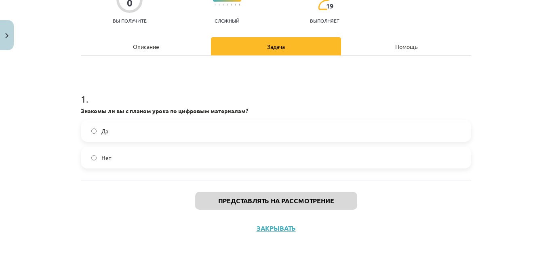
scroll to position [85, 0]
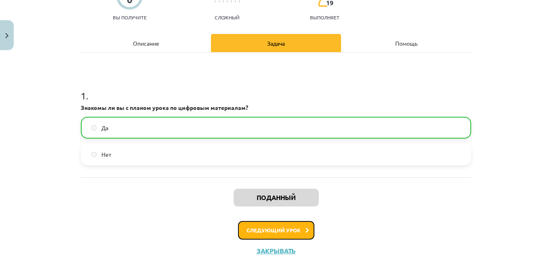
click at [277, 230] on font "Следующий урок" at bounding box center [274, 230] width 54 height 7
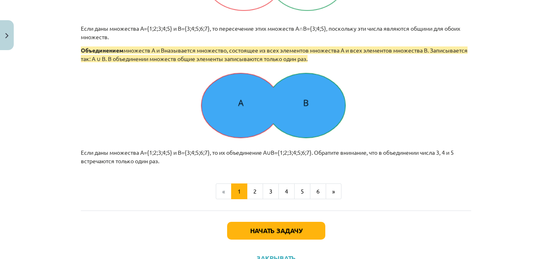
scroll to position [1076, 0]
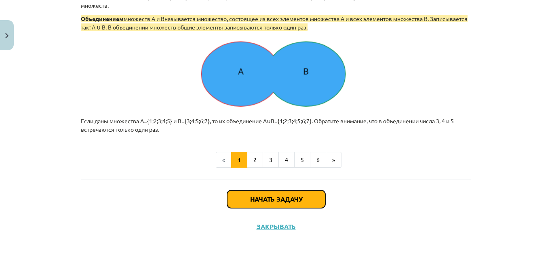
click at [307, 195] on button "Начать задачу" at bounding box center [276, 199] width 98 height 18
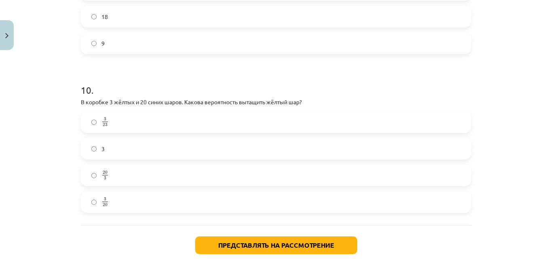
scroll to position [1563, 0]
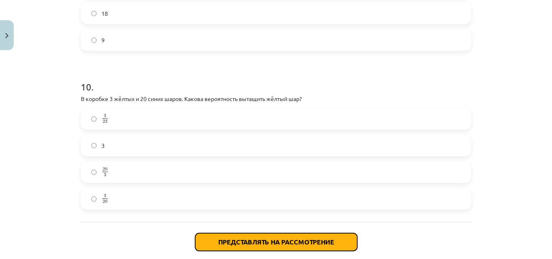
click at [238, 239] on font "Представлять на рассмотрение" at bounding box center [276, 242] width 116 height 8
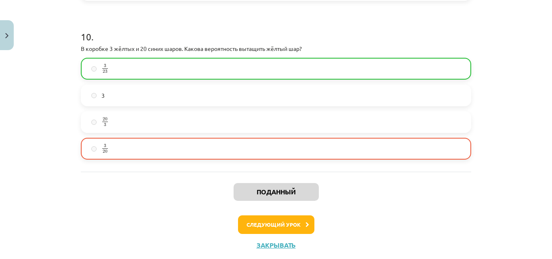
scroll to position [1633, 0]
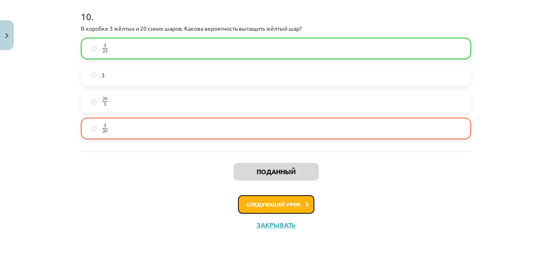
click at [294, 205] on font "Следующий урок" at bounding box center [274, 204] width 54 height 7
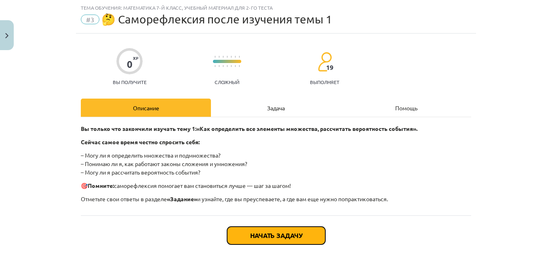
click at [290, 232] on font "Начать задачу" at bounding box center [276, 235] width 52 height 8
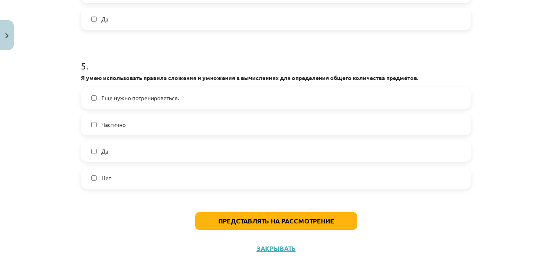
scroll to position [774, 0]
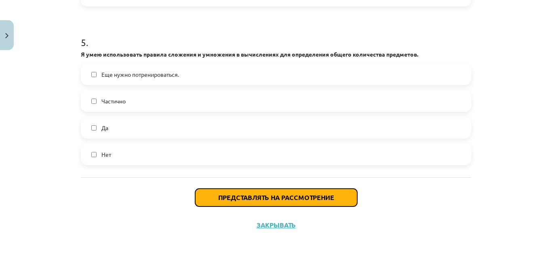
click at [311, 195] on font "Представлять на рассмотрение" at bounding box center [276, 197] width 116 height 8
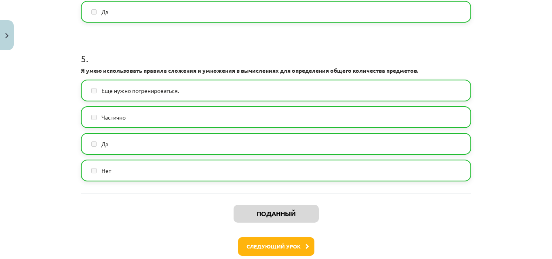
scroll to position [742, 0]
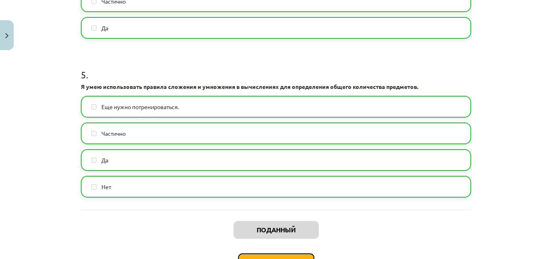
click at [290, 257] on button "Следующий урок" at bounding box center [276, 263] width 76 height 19
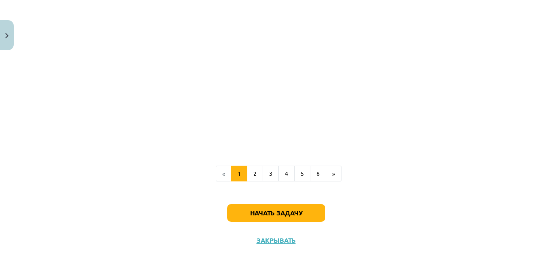
scroll to position [333, 0]
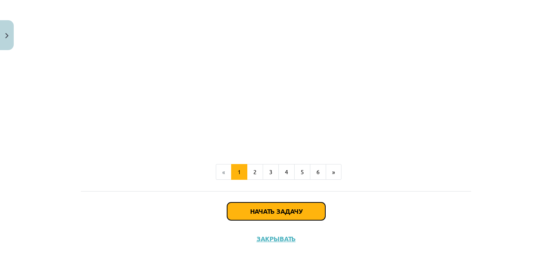
click at [303, 210] on button "Начать задачу" at bounding box center [276, 212] width 98 height 18
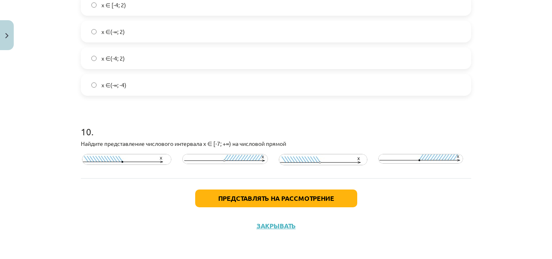
scroll to position [1492, 0]
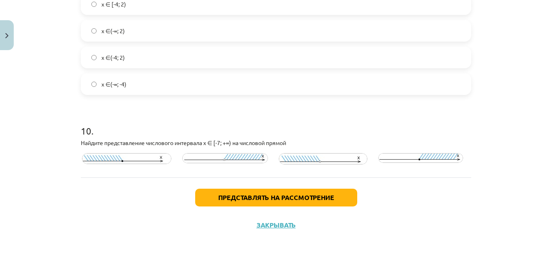
click at [220, 155] on img at bounding box center [225, 158] width 86 height 10
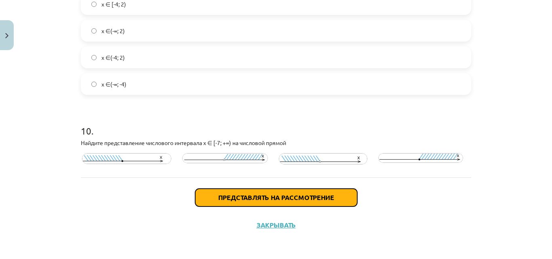
click at [278, 189] on button "Представлять на рассмотрение" at bounding box center [276, 198] width 162 height 18
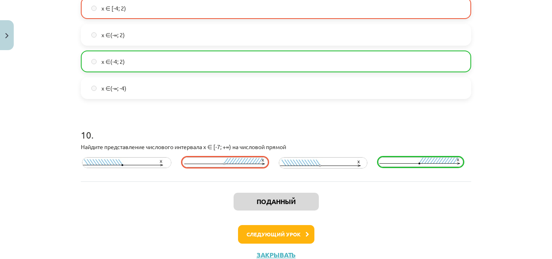
scroll to position [1518, 0]
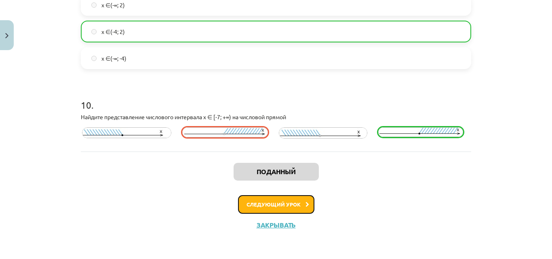
click at [290, 201] on font "Следующий урок" at bounding box center [274, 204] width 54 height 7
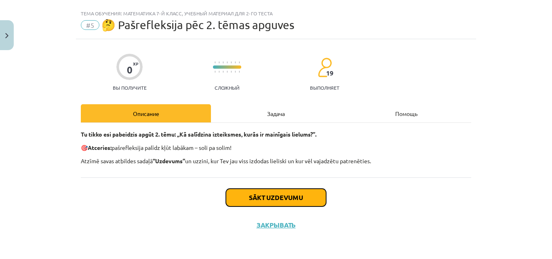
click at [290, 201] on button "Sākt uzdevumu" at bounding box center [276, 198] width 100 height 18
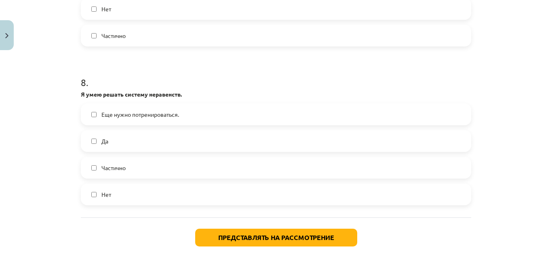
scroll to position [1222, 0]
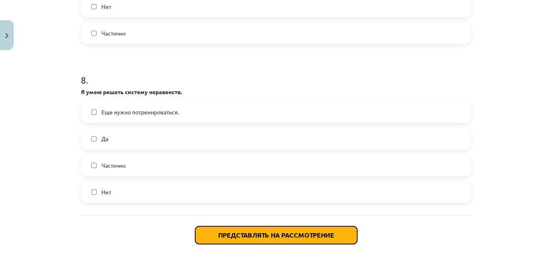
click at [280, 233] on font "Представлять на рассмотрение" at bounding box center [276, 235] width 116 height 8
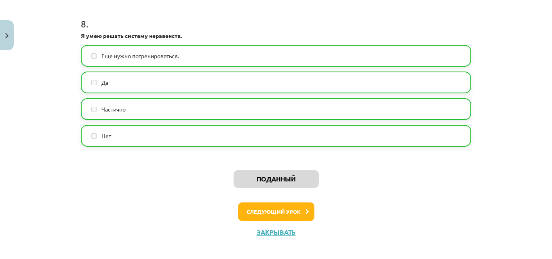
scroll to position [1285, 0]
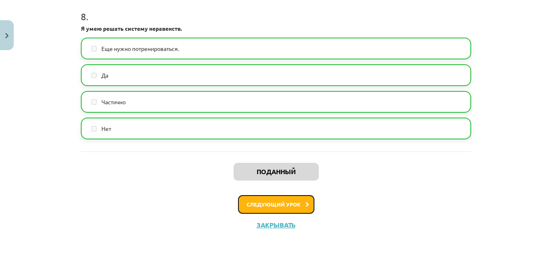
click at [270, 203] on font "Следующий урок" at bounding box center [274, 204] width 54 height 7
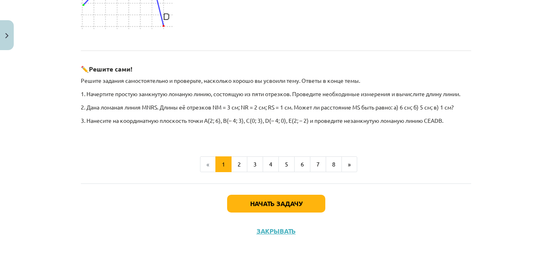
scroll to position [744, 0]
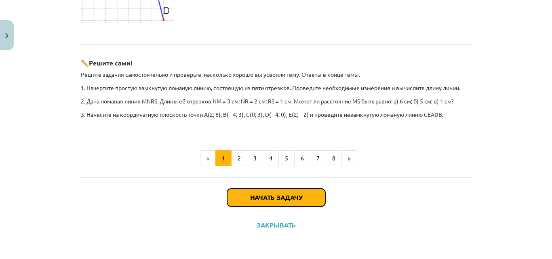
click at [278, 197] on font "Начать задачу" at bounding box center [276, 197] width 52 height 8
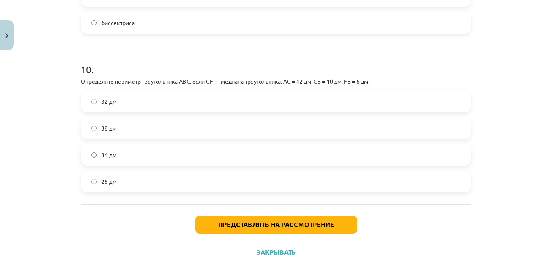
scroll to position [1935, 0]
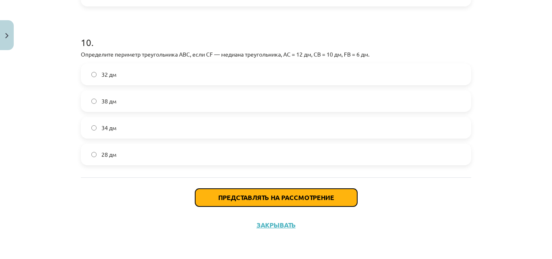
click at [256, 197] on font "Представлять на рассмотрение" at bounding box center [276, 197] width 116 height 8
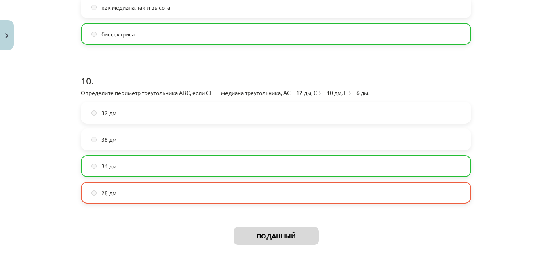
scroll to position [1960, 0]
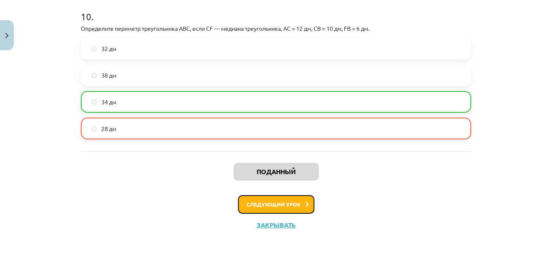
click at [297, 208] on button "Следующий урок" at bounding box center [276, 204] width 76 height 19
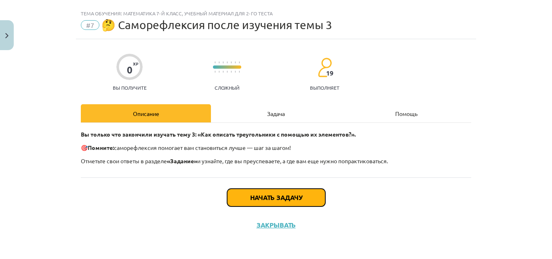
click at [289, 198] on font "Начать задачу" at bounding box center [276, 197] width 52 height 8
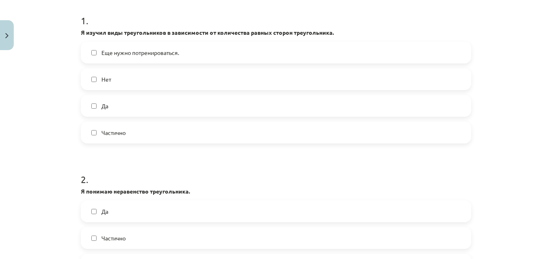
scroll to position [176, 0]
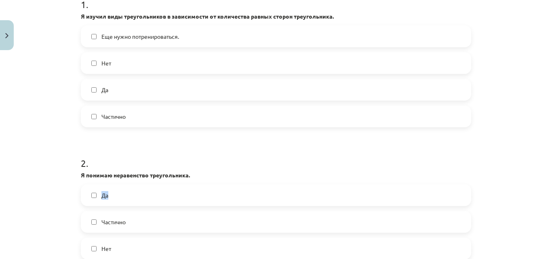
drag, startPoint x: 204, startPoint y: 177, endPoint x: 186, endPoint y: 186, distance: 19.7
click at [186, 186] on div "2 . Я понимаю неравенство треугольника. Да Частично Нет Еще нужно потренировать…" at bounding box center [276, 215] width 391 height 143
click at [186, 186] on label "Да" at bounding box center [276, 195] width 389 height 20
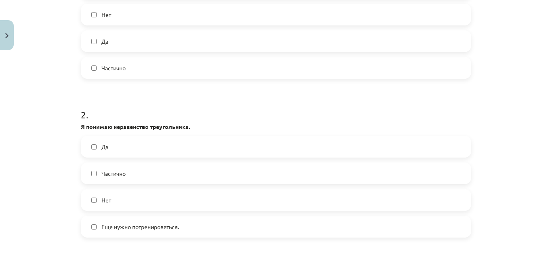
scroll to position [241, 0]
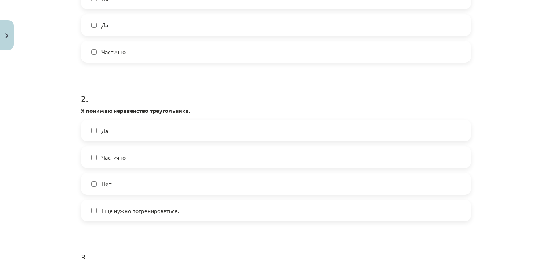
click at [96, 210] on label "Еще нужно потренироваться." at bounding box center [276, 211] width 389 height 20
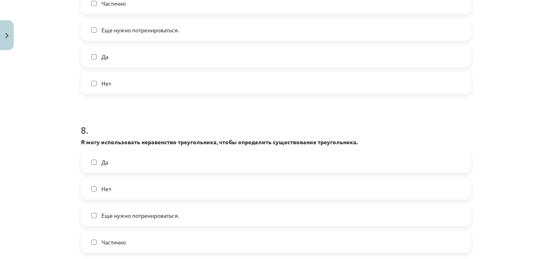
scroll to position [1179, 0]
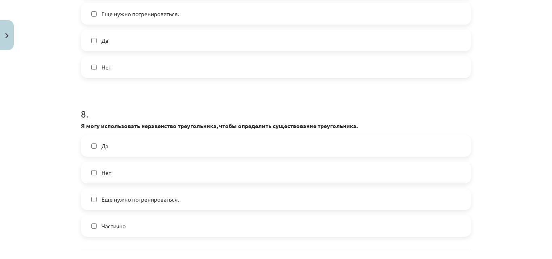
click at [110, 203] on span "Еще нужно потренироваться." at bounding box center [141, 199] width 78 height 8
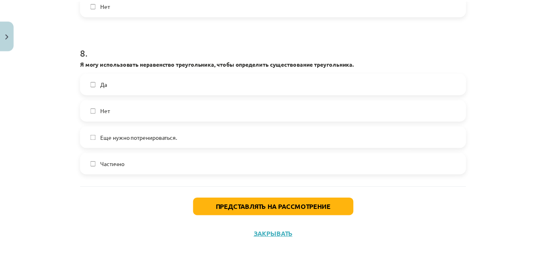
scroll to position [1244, 0]
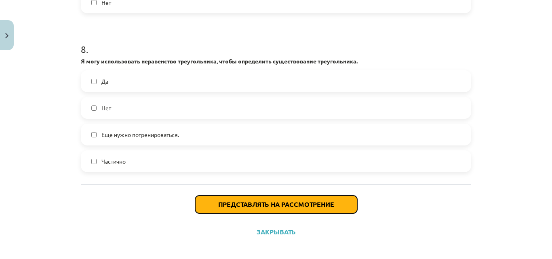
click at [304, 203] on font "Представлять на рассмотрение" at bounding box center [276, 204] width 116 height 8
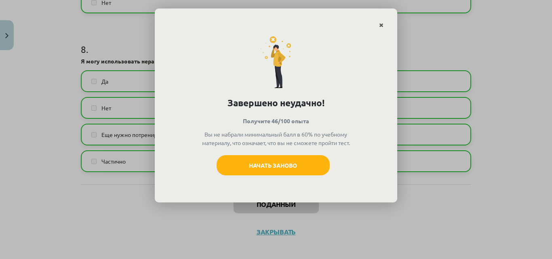
click at [382, 25] on icon "Закрывать" at bounding box center [381, 26] width 4 height 6
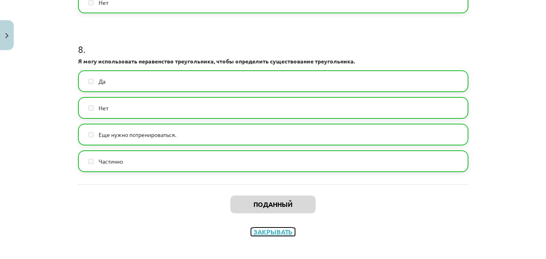
click at [284, 231] on font "Закрывать" at bounding box center [273, 232] width 39 height 8
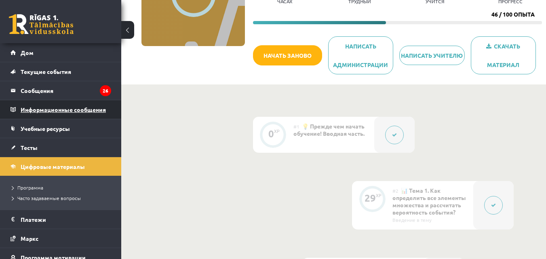
click at [95, 110] on font "Информационные сообщения" at bounding box center [63, 109] width 85 height 7
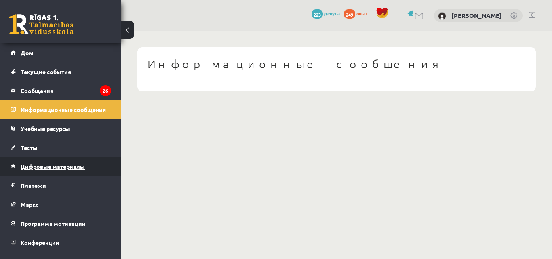
click at [72, 163] on link "Цифровые материалы" at bounding box center [61, 166] width 101 height 19
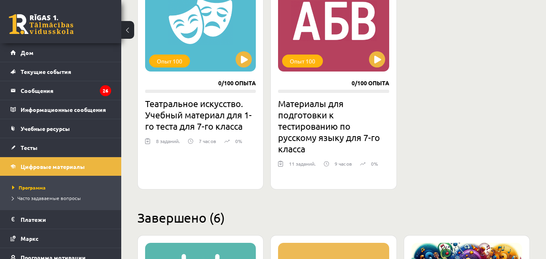
scroll to position [1645, 0]
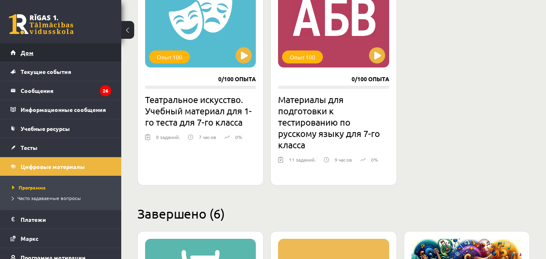
click at [26, 52] on font "Дом" at bounding box center [27, 52] width 13 height 7
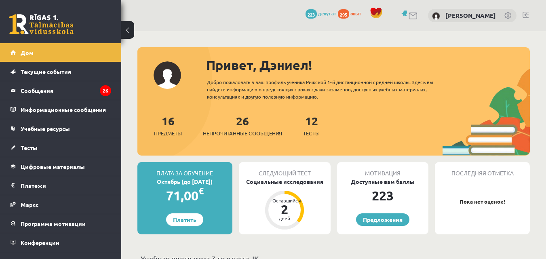
click at [320, 129] on div "12 Тесты" at bounding box center [311, 124] width 17 height 25
click at [314, 125] on font "12" at bounding box center [311, 121] width 13 height 14
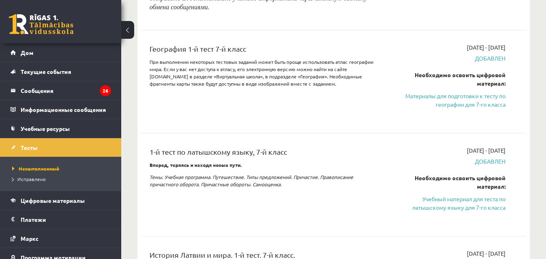
scroll to position [460, 0]
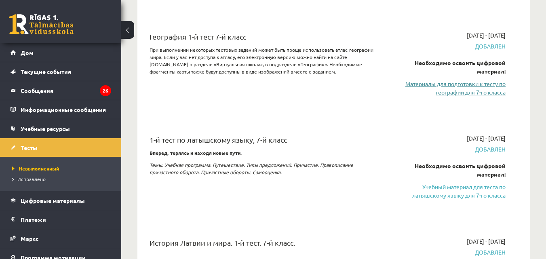
click at [459, 85] on font "Материалы для подготовки к тесту по географии для 7-го класса" at bounding box center [456, 88] width 100 height 16
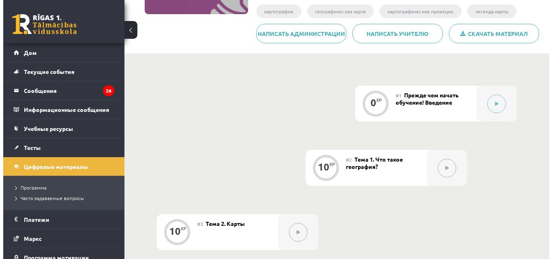
scroll to position [160, 0]
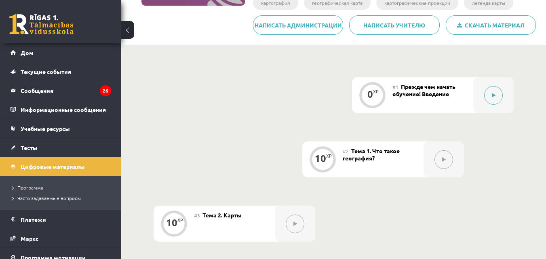
click at [495, 91] on button at bounding box center [494, 95] width 19 height 19
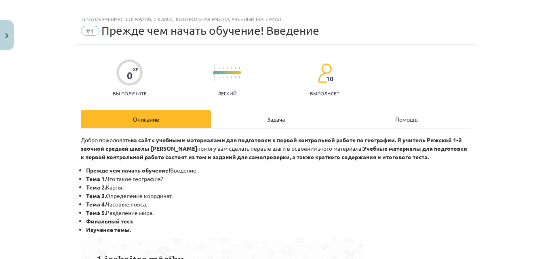
scroll to position [0, 0]
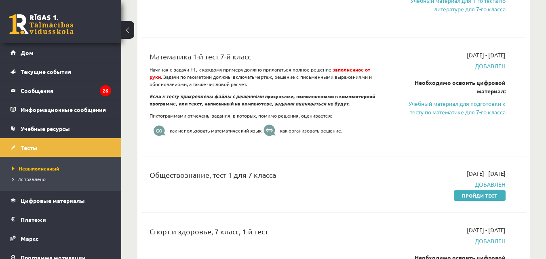
scroll to position [882, 0]
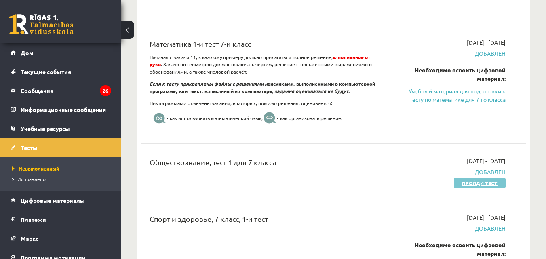
click at [483, 180] on font "Пройди тест" at bounding box center [480, 183] width 36 height 6
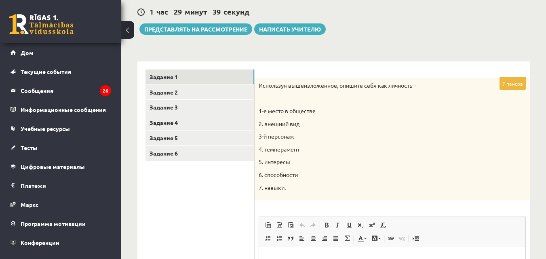
scroll to position [70, 0]
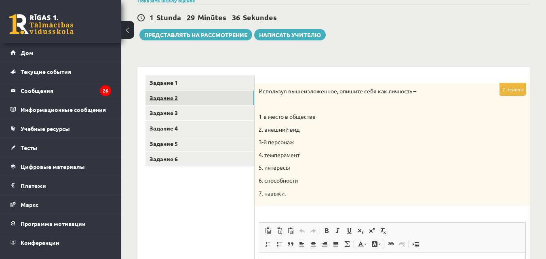
click at [218, 97] on link "Задание 2" at bounding box center [200, 98] width 109 height 15
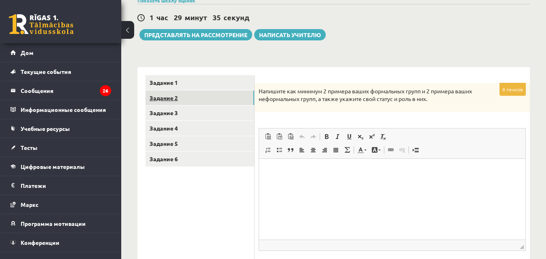
scroll to position [0, 0]
click at [318, 169] on p "Визуальный текстовый редактор, wiswyg-editor-user-answer-47433916211240" at bounding box center [392, 171] width 250 height 8
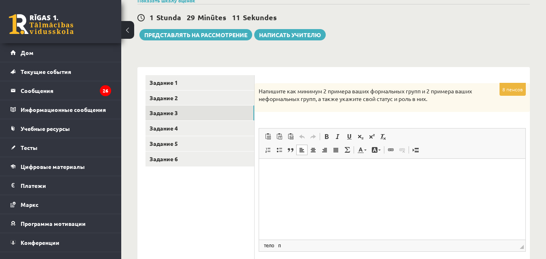
drag, startPoint x: 260, startPoint y: 211, endPoint x: 466, endPoint y: 275, distance: 215.1
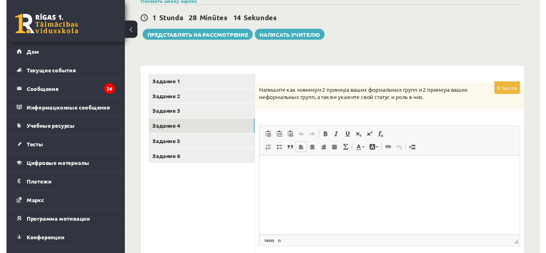
scroll to position [63, 0]
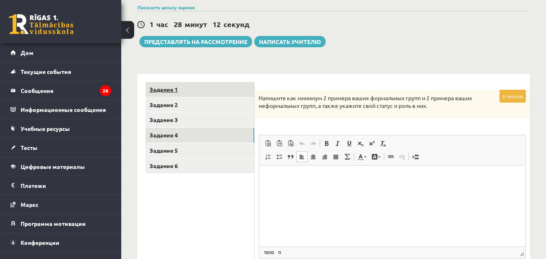
click at [171, 90] on font "Задание 1" at bounding box center [164, 89] width 28 height 7
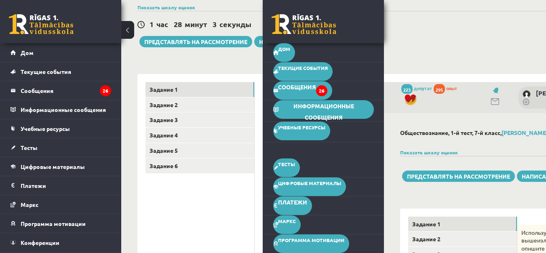
scroll to position [38, 0]
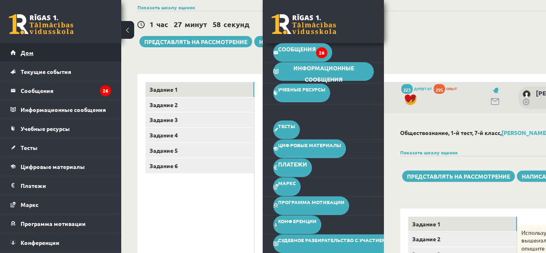
click at [25, 53] on font "Дом" at bounding box center [27, 52] width 13 height 7
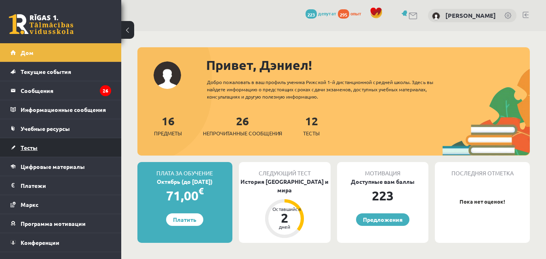
click at [50, 152] on link "Тесты" at bounding box center [61, 147] width 101 height 19
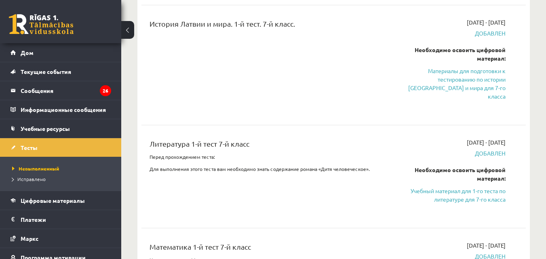
scroll to position [528, 0]
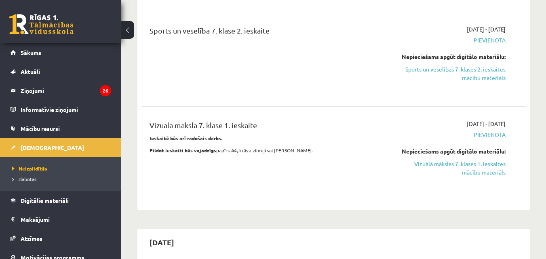
scroll to position [1076, 0]
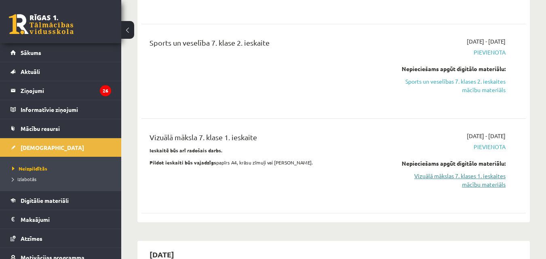
click at [479, 181] on link "Vizuālā mākslas 7. klases 1. ieskaites mācību materiāls" at bounding box center [450, 180] width 111 height 17
